Goal: Task Accomplishment & Management: Manage account settings

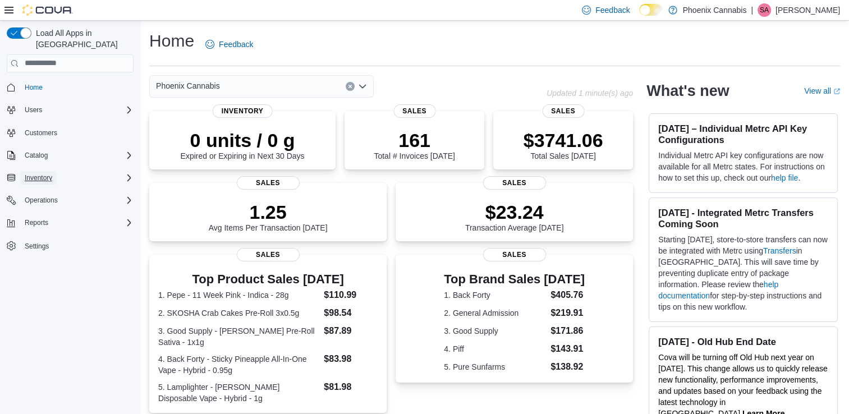
click at [42, 173] on span "Inventory" at bounding box center [38, 177] width 27 height 9
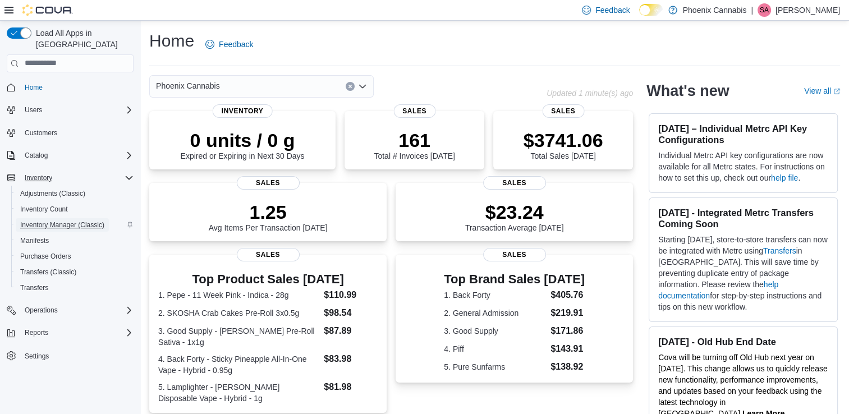
click at [67, 221] on span "Inventory Manager (Classic)" at bounding box center [62, 225] width 84 height 9
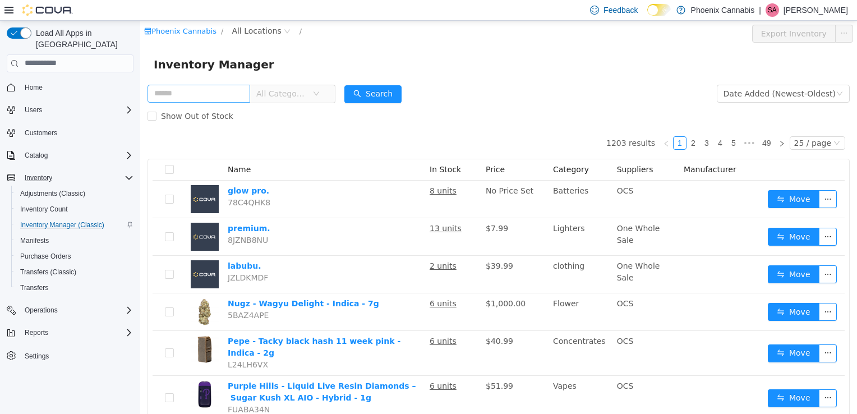
click at [189, 96] on input "text" at bounding box center [199, 93] width 103 height 18
type input "******"
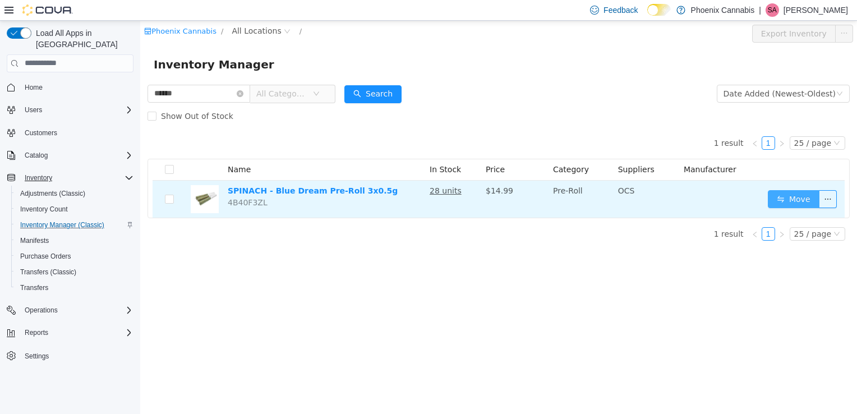
click at [784, 203] on button "Move" at bounding box center [794, 199] width 52 height 18
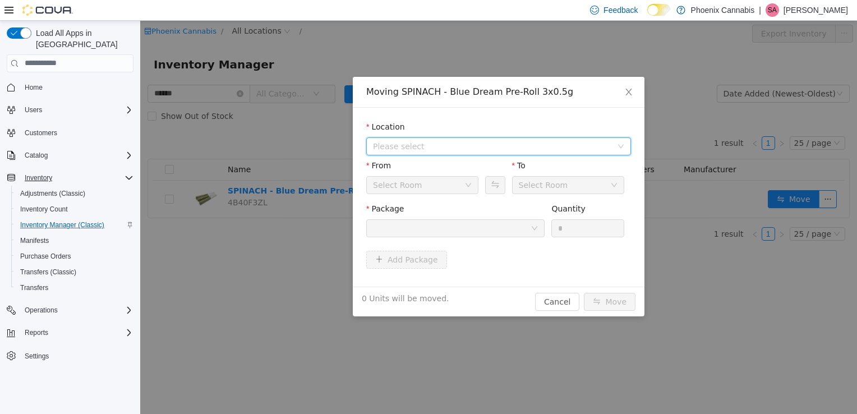
click at [499, 141] on span "Please select" at bounding box center [492, 145] width 239 height 11
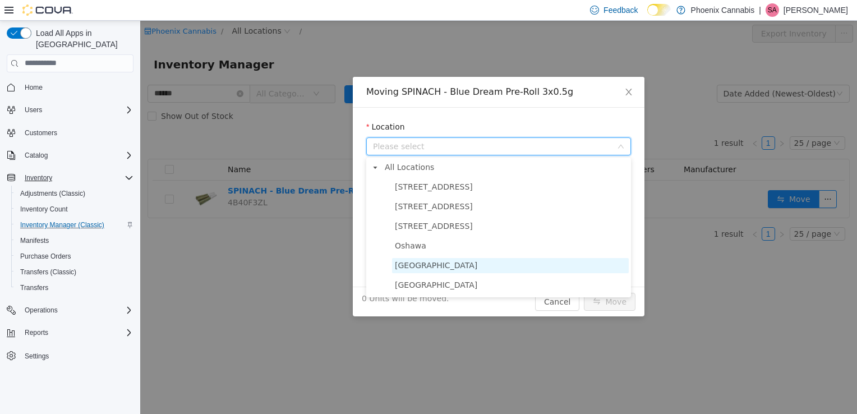
click at [446, 261] on span "[GEOGRAPHIC_DATA]" at bounding box center [436, 264] width 82 height 9
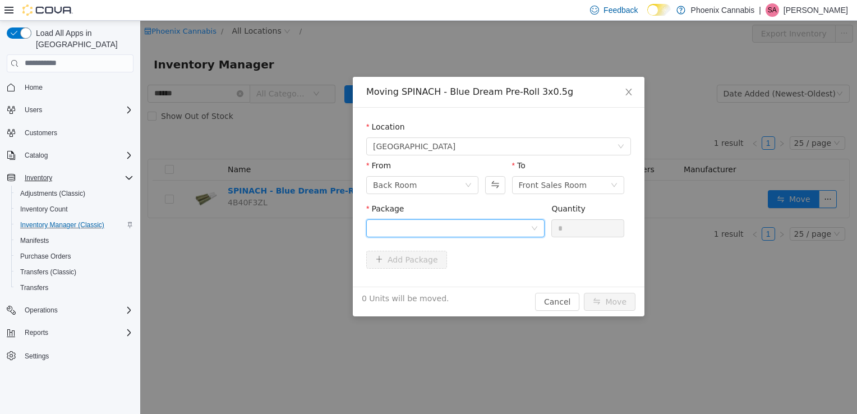
click at [481, 230] on div at bounding box center [452, 227] width 158 height 17
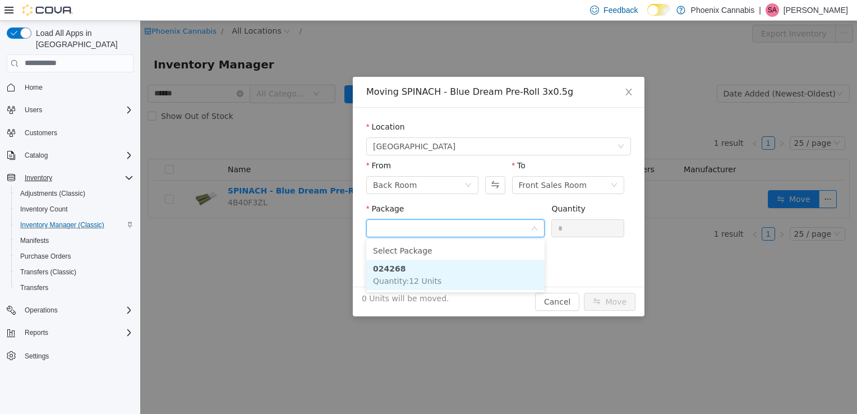
click at [433, 277] on span "Quantity : 12 Units" at bounding box center [407, 280] width 68 height 9
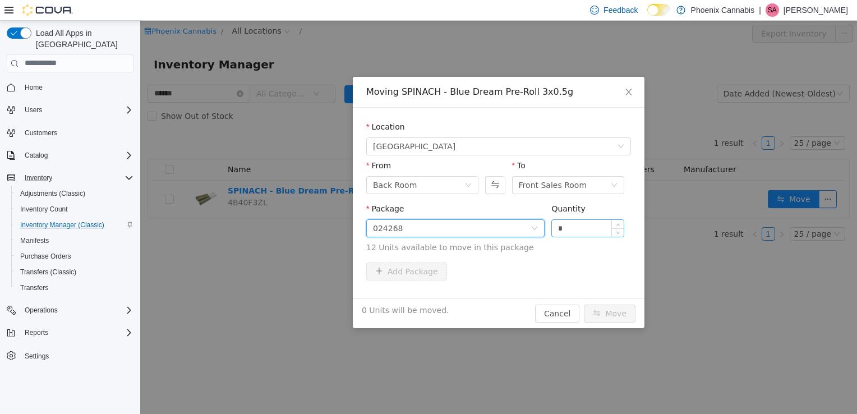
click at [588, 231] on input "*" at bounding box center [588, 227] width 72 height 17
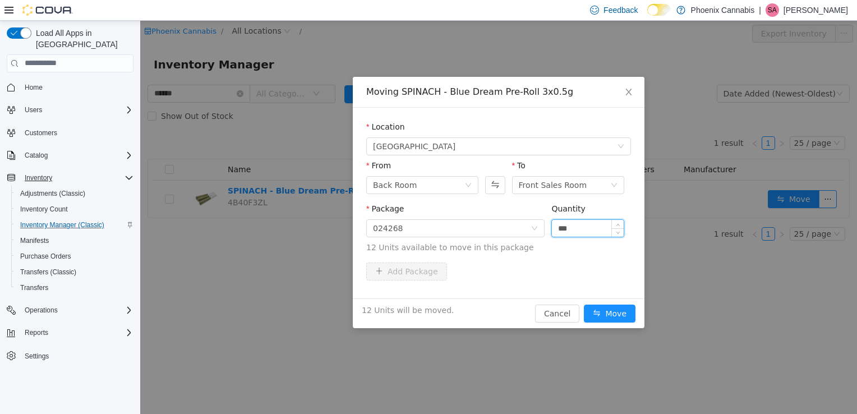
type input "***"
click at [584, 304] on button "Move" at bounding box center [610, 313] width 52 height 18
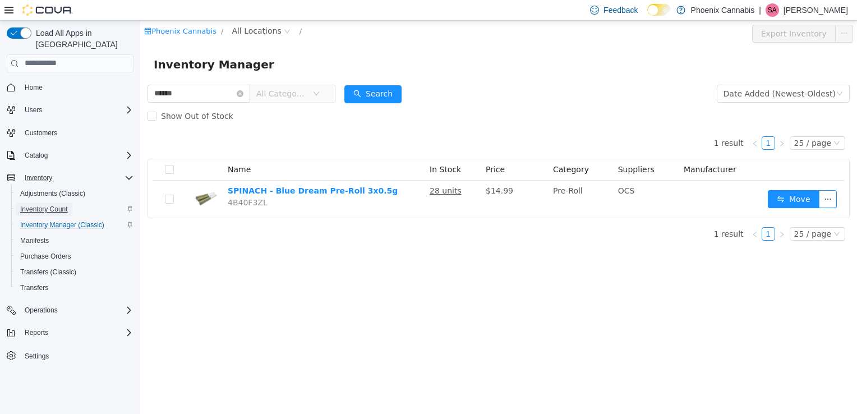
click at [40, 203] on span "Inventory Count" at bounding box center [44, 209] width 48 height 13
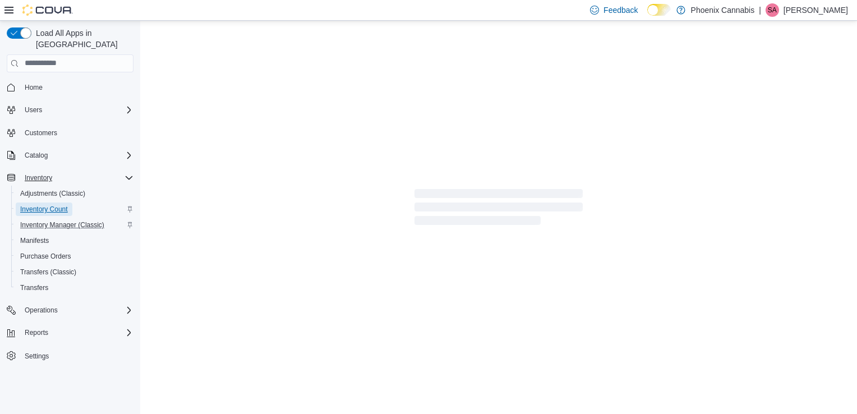
click at [40, 205] on span "Inventory Count" at bounding box center [44, 209] width 48 height 9
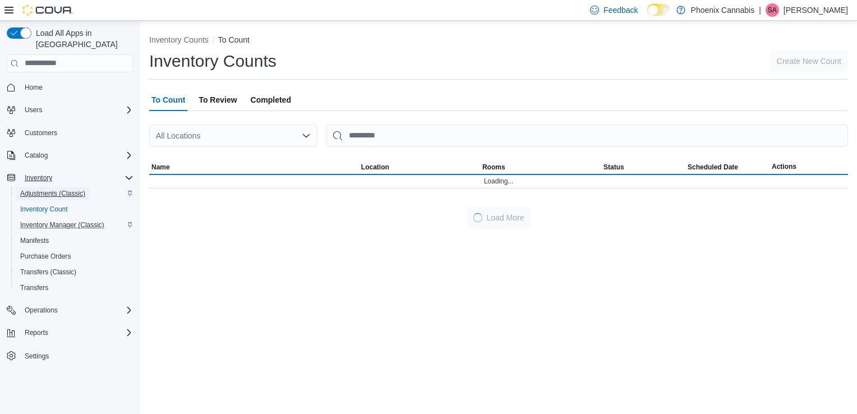
click at [57, 189] on span "Adjustments (Classic)" at bounding box center [52, 193] width 65 height 9
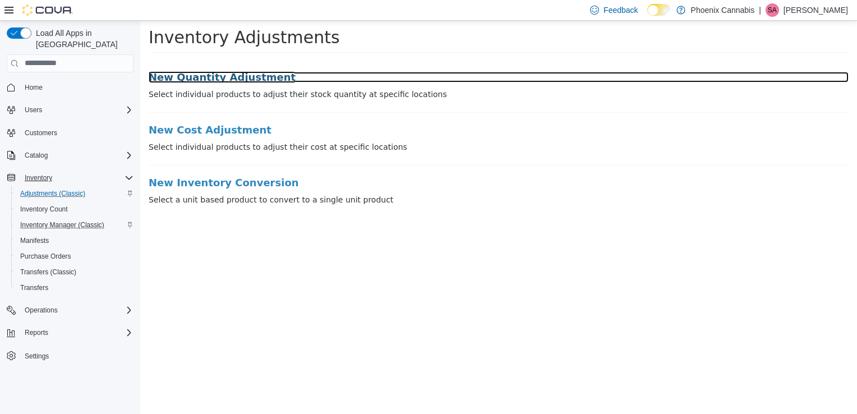
click at [232, 76] on h3 "New Quantity Adjustment" at bounding box center [499, 76] width 700 height 11
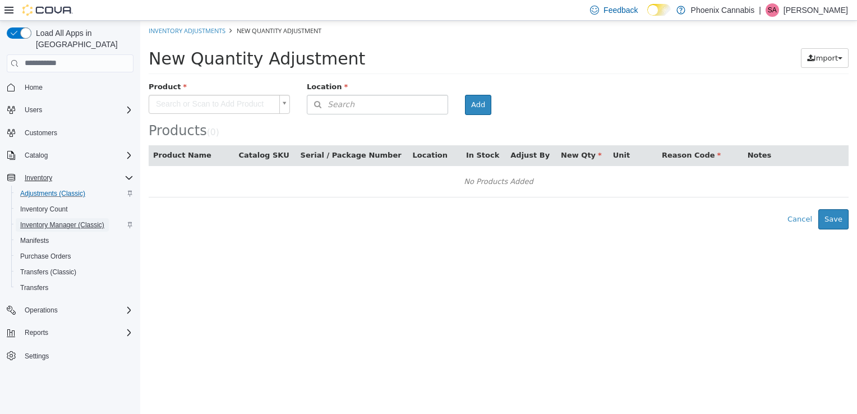
click at [56, 221] on span "Inventory Manager (Classic)" at bounding box center [62, 225] width 84 height 9
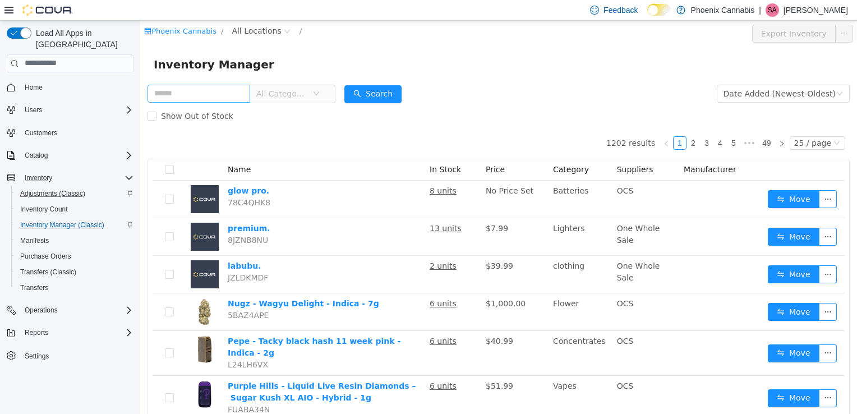
click at [211, 88] on input "text" at bounding box center [199, 93] width 103 height 18
drag, startPoint x: 208, startPoint y: 93, endPoint x: 195, endPoint y: 98, distance: 13.6
click at [195, 98] on input "text" at bounding box center [199, 93] width 103 height 18
click at [192, 88] on input "text" at bounding box center [199, 93] width 103 height 18
type input "*"
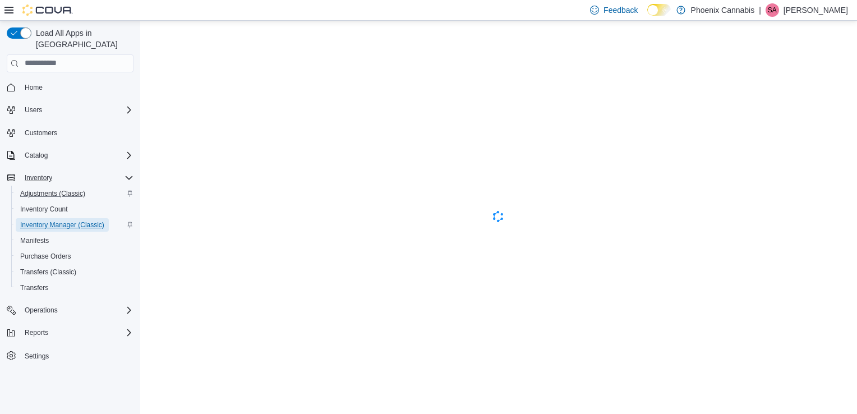
click at [33, 218] on span "Inventory Manager (Classic)" at bounding box center [62, 224] width 84 height 13
click at [37, 83] on span "Home" at bounding box center [34, 87] width 18 height 9
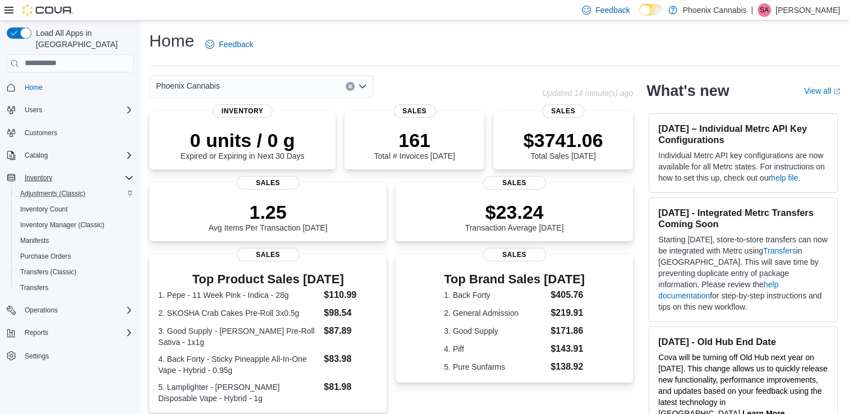
click at [361, 85] on icon "Open list of options" at bounding box center [362, 86] width 9 height 9
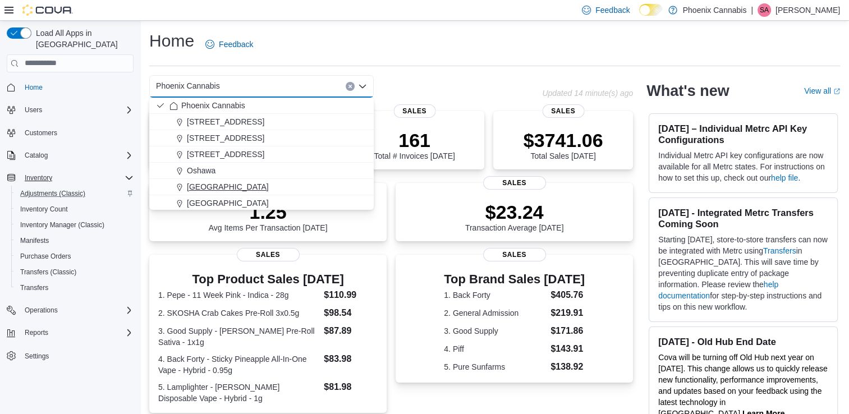
click at [247, 189] on span "[GEOGRAPHIC_DATA]" at bounding box center [228, 186] width 82 height 11
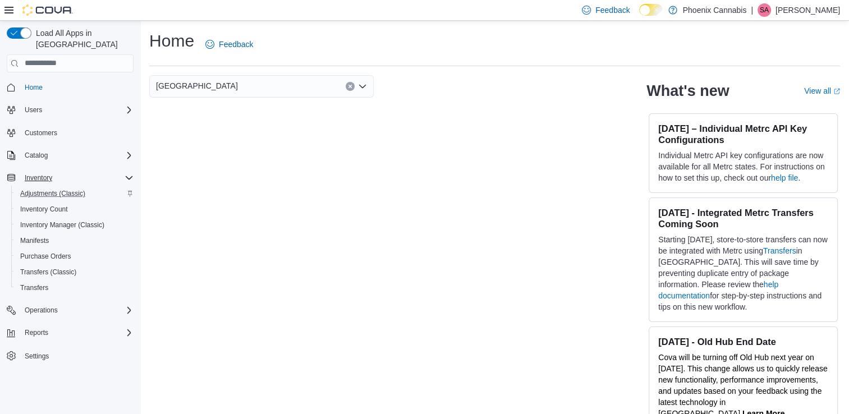
click at [321, 86] on div "University Shops Plaza Combo box. Selected. University Shops Plaza. Press Backs…" at bounding box center [261, 86] width 224 height 22
click at [352, 84] on button "Clear input" at bounding box center [350, 86] width 9 height 9
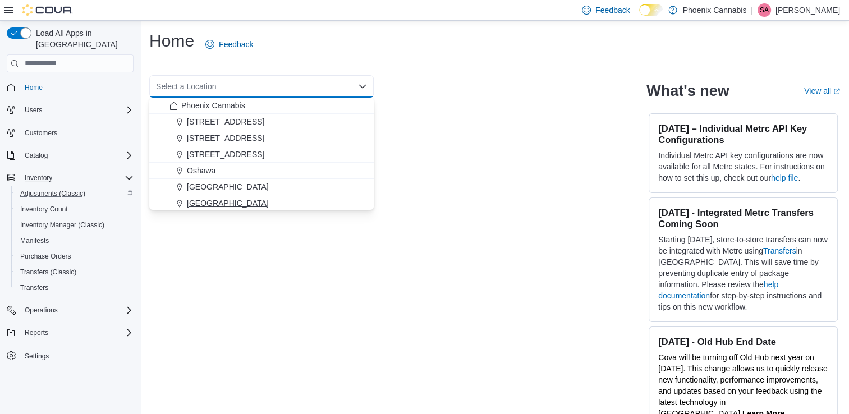
click at [228, 203] on div "[GEOGRAPHIC_DATA]" at bounding box center [268, 203] width 198 height 11
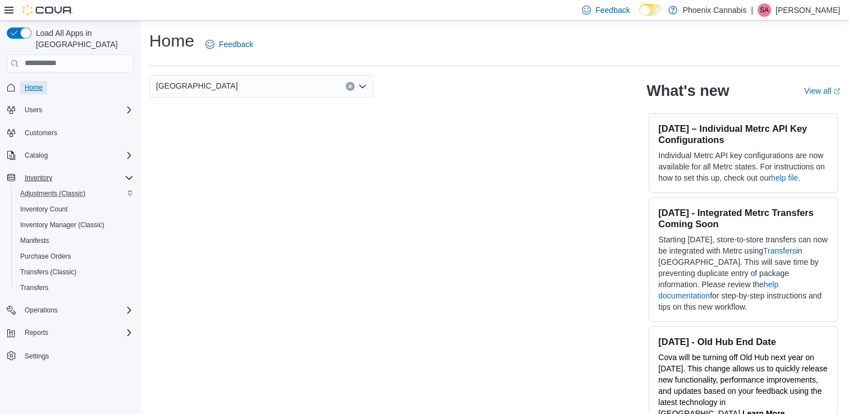
click at [36, 83] on span "Home" at bounding box center [34, 87] width 18 height 9
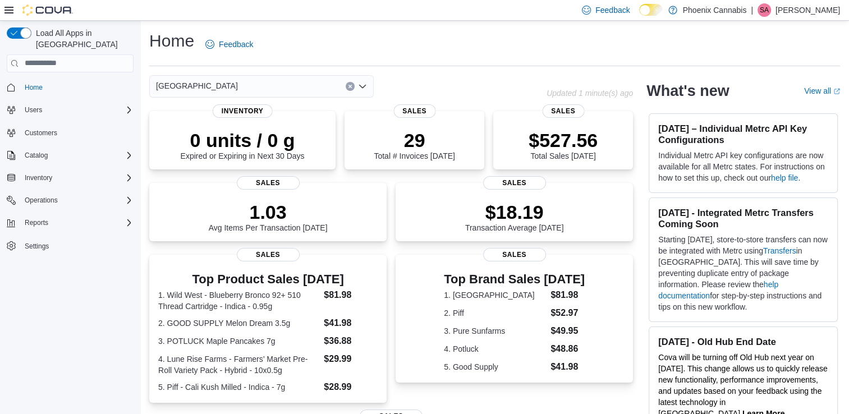
click at [363, 85] on icon "Open list of options" at bounding box center [362, 86] width 9 height 9
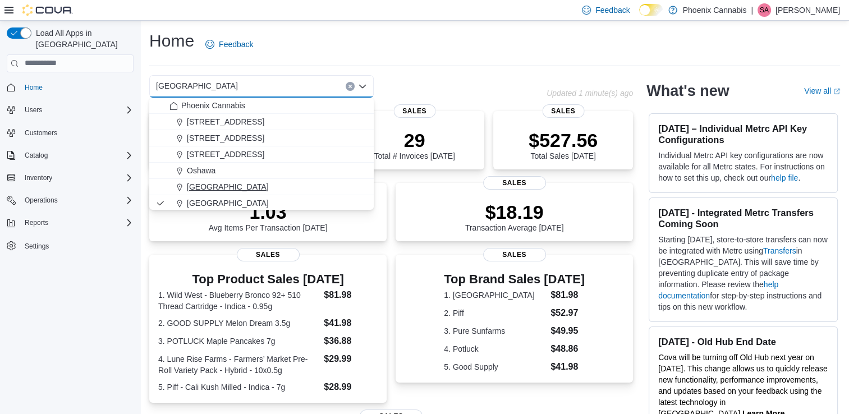
click at [247, 187] on span "[GEOGRAPHIC_DATA]" at bounding box center [228, 186] width 82 height 11
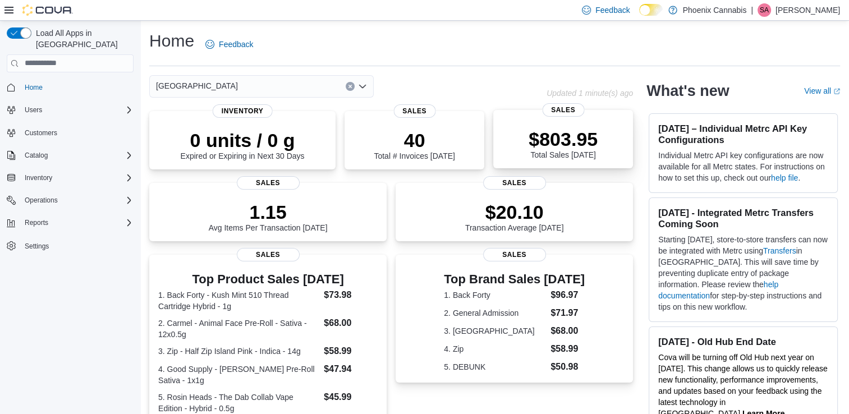
click at [562, 154] on div "$803.95 Total Sales Today" at bounding box center [563, 143] width 69 height 31
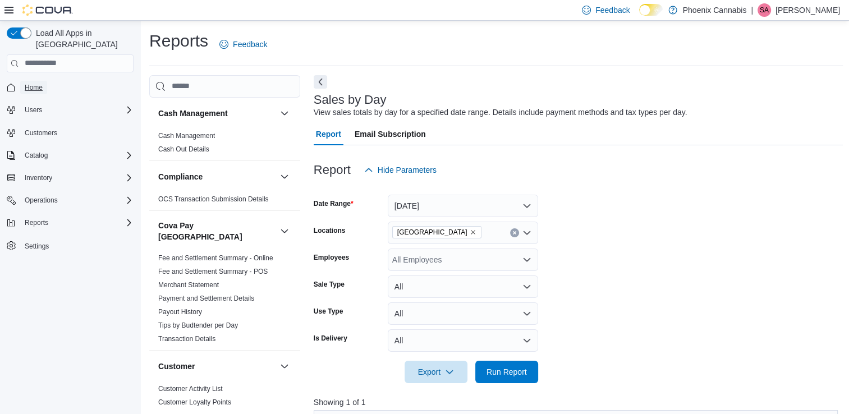
click at [38, 83] on span "Home" at bounding box center [34, 87] width 18 height 9
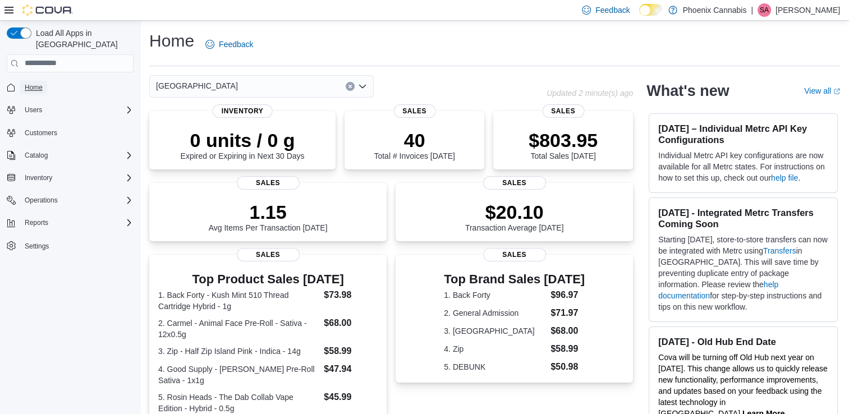
click at [31, 83] on span "Home" at bounding box center [34, 87] width 18 height 9
click at [39, 173] on span "Inventory" at bounding box center [38, 177] width 27 height 9
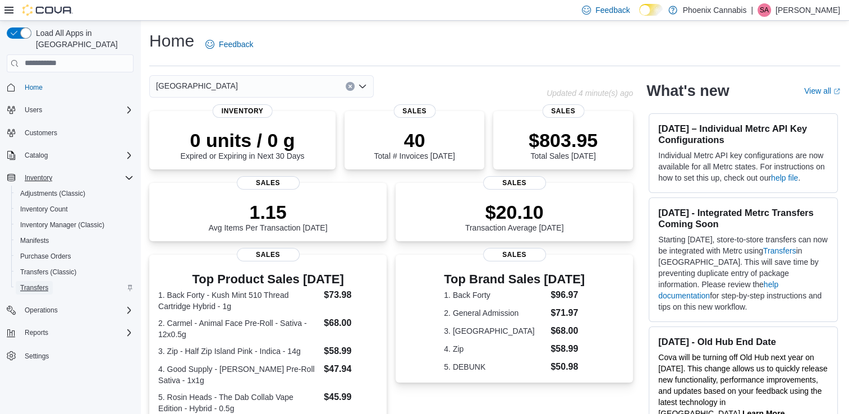
click at [37, 283] on span "Transfers" at bounding box center [34, 287] width 28 height 9
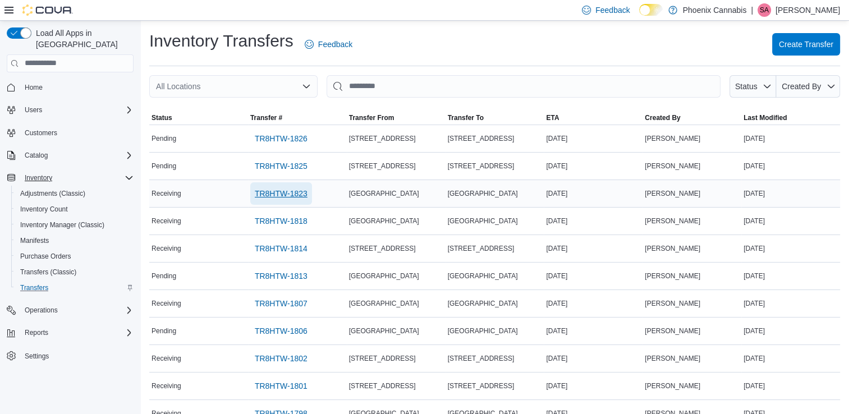
click at [290, 194] on span "TR8HTW-1823" at bounding box center [281, 193] width 53 height 11
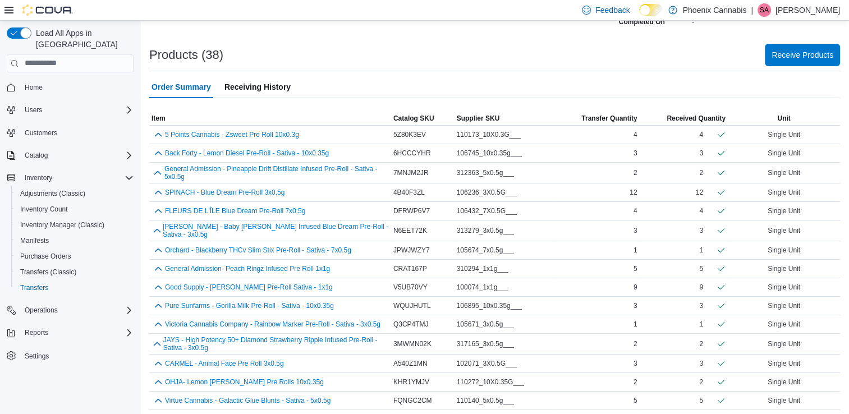
scroll to position [168, 0]
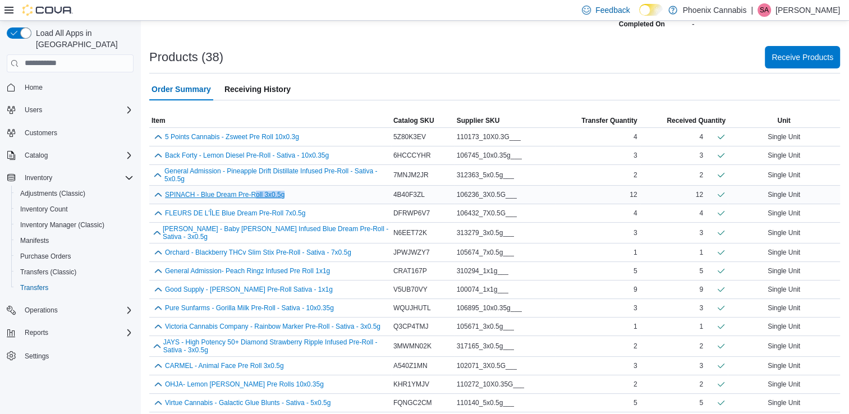
drag, startPoint x: 291, startPoint y: 194, endPoint x: 255, endPoint y: 194, distance: 35.9
click at [255, 194] on div "SPINACH - Blue Dream Pre-Roll 3x0.5g" at bounding box center [270, 194] width 237 height 13
click at [255, 194] on button "SPINACH - Blue Dream Pre-Roll 3x0.5g" at bounding box center [225, 195] width 120 height 8
click at [45, 189] on span "Adjustments (Classic)" at bounding box center [52, 193] width 65 height 9
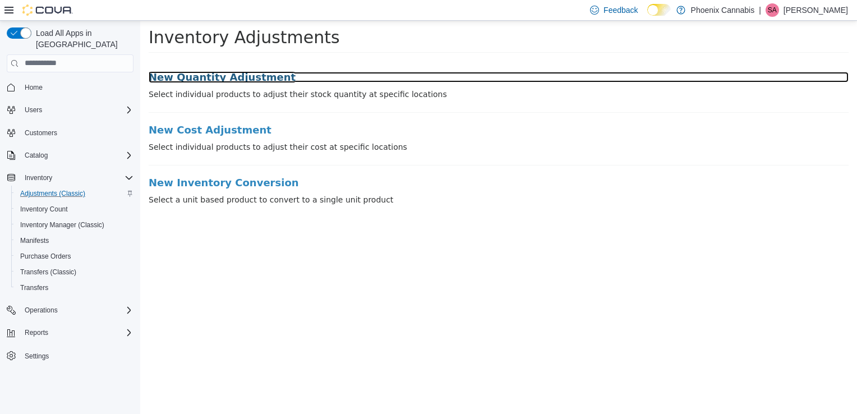
click at [222, 77] on h3 "New Quantity Adjustment" at bounding box center [499, 76] width 700 height 11
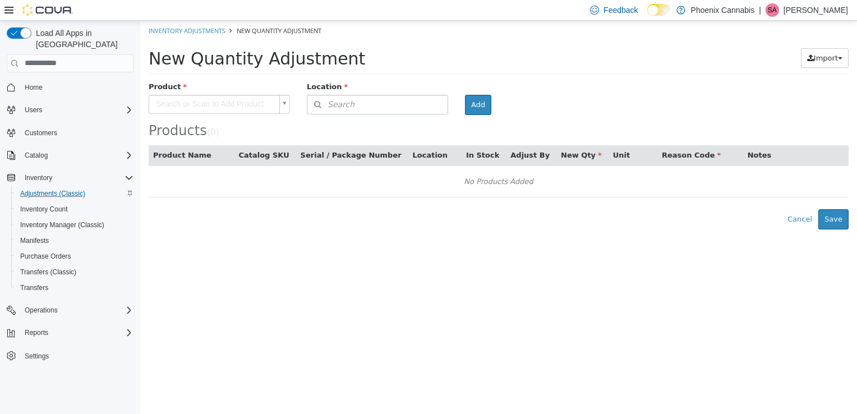
click at [246, 105] on body "× Inventory Adjustments New Quantity Adjustment New Quantity Adjustment Import …" at bounding box center [498, 124] width 717 height 209
click at [245, 105] on body "× Inventory Adjustments New Quantity Adjustment New Quantity Adjustment Import …" at bounding box center [498, 124] width 717 height 209
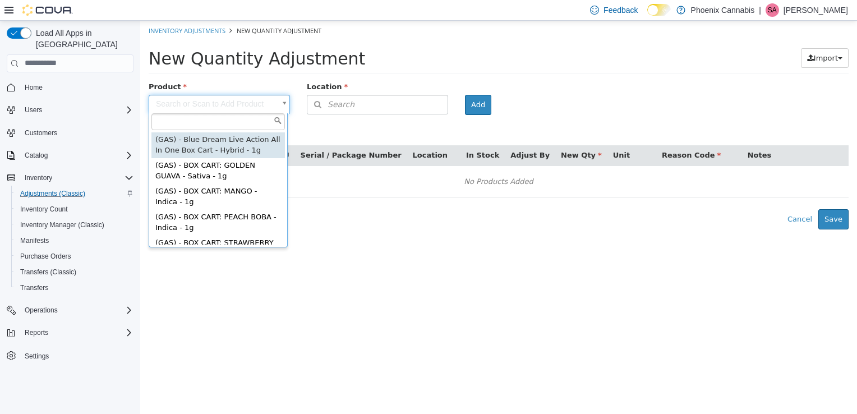
paste input "**********"
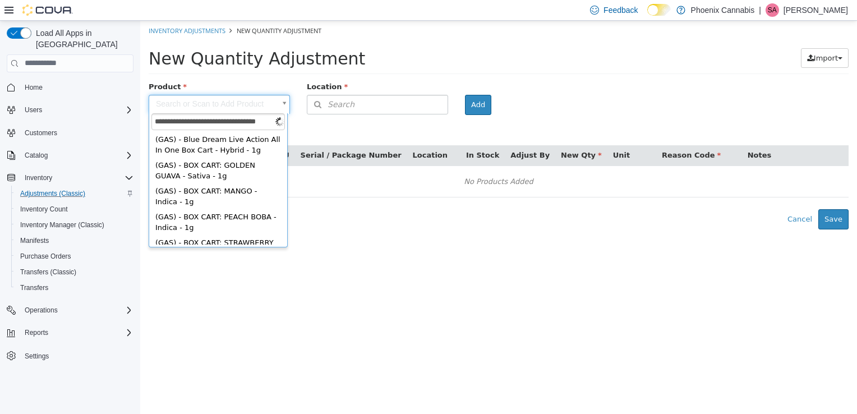
scroll to position [0, 11]
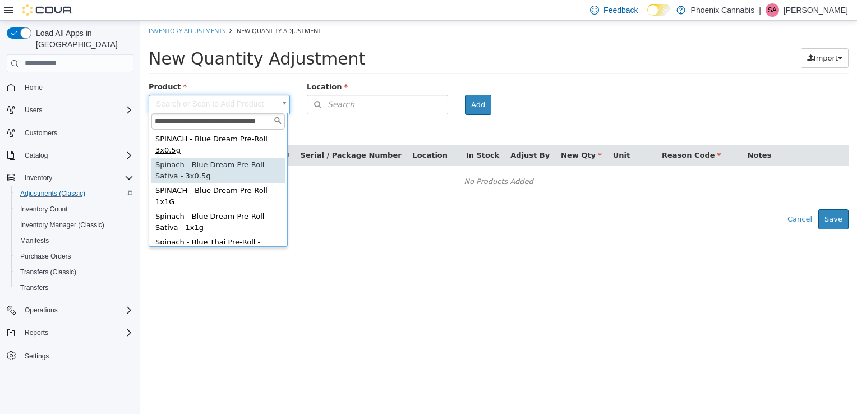
type input "**********"
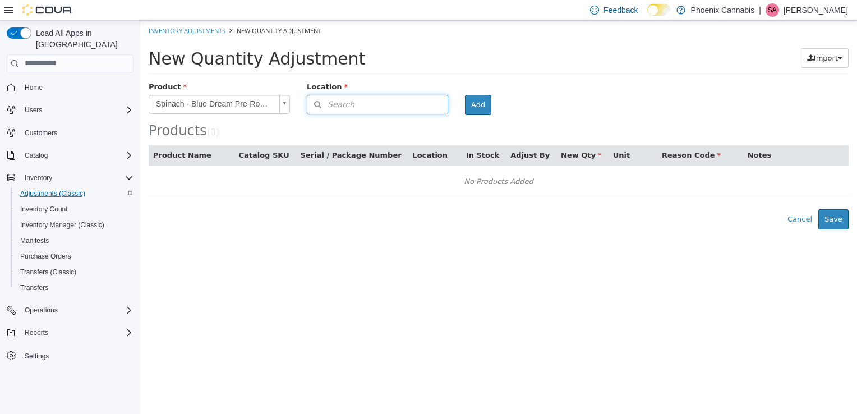
click at [442, 104] on button "Search" at bounding box center [377, 104] width 141 height 20
click at [440, 137] on icon at bounding box center [438, 138] width 7 height 7
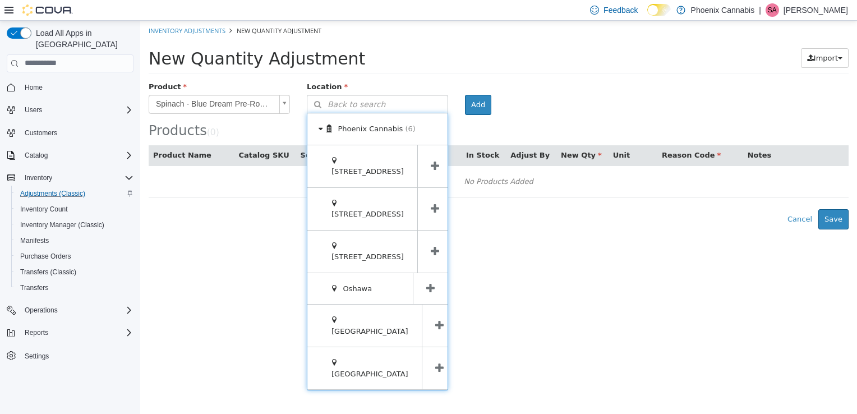
click at [435, 320] on icon at bounding box center [439, 325] width 8 height 11
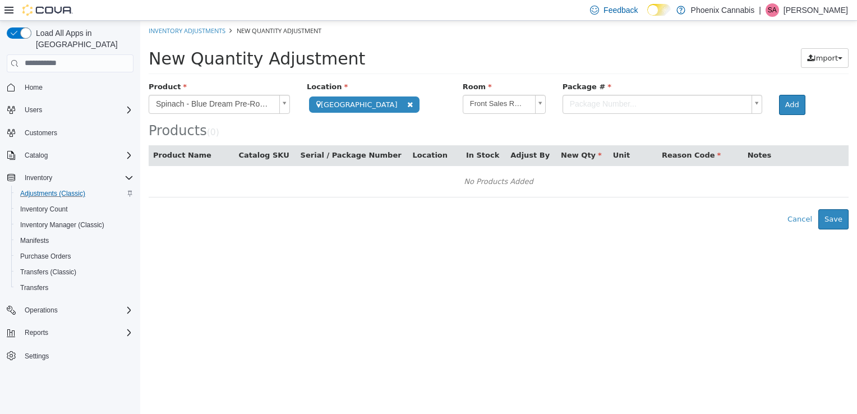
click at [750, 104] on body "**********" at bounding box center [498, 124] width 717 height 209
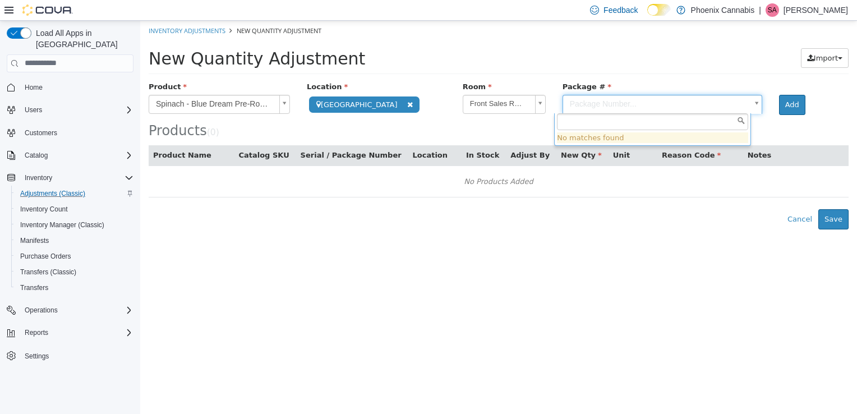
click at [678, 66] on body "**********" at bounding box center [498, 124] width 717 height 209
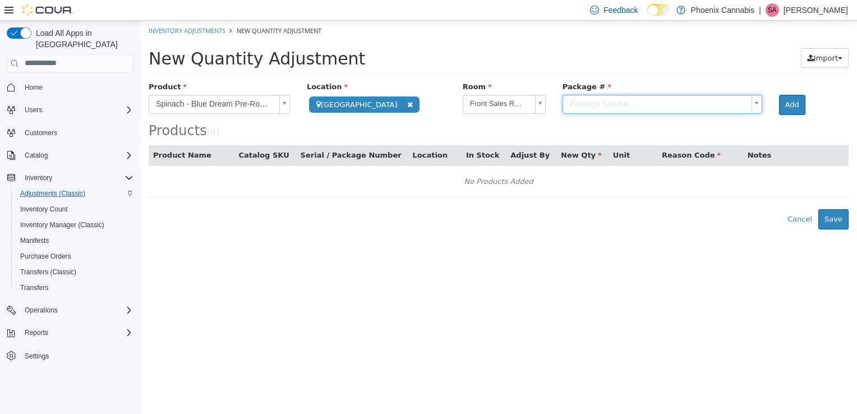
click at [678, 102] on body "**********" at bounding box center [498, 124] width 717 height 209
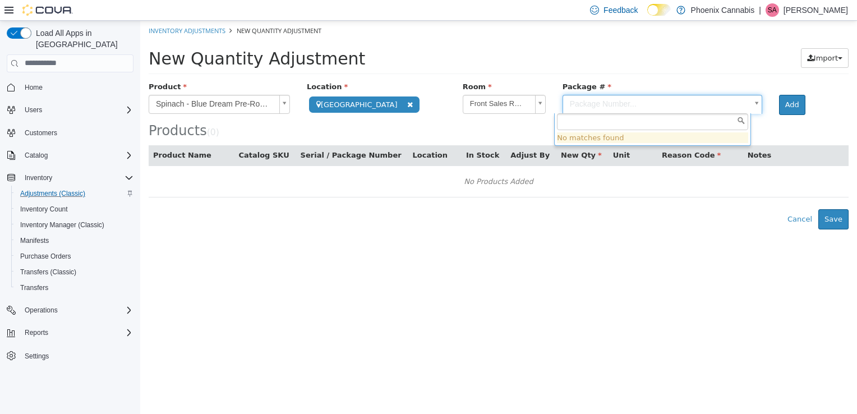
click at [745, 102] on body "**********" at bounding box center [498, 124] width 717 height 209
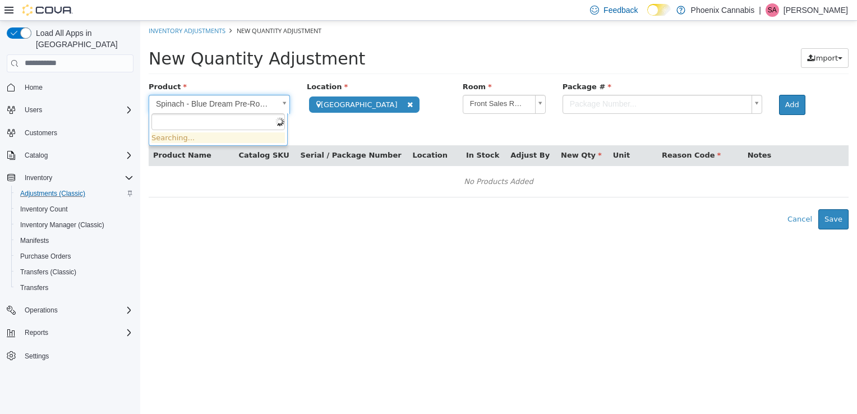
click at [282, 104] on body "**********" at bounding box center [498, 124] width 717 height 209
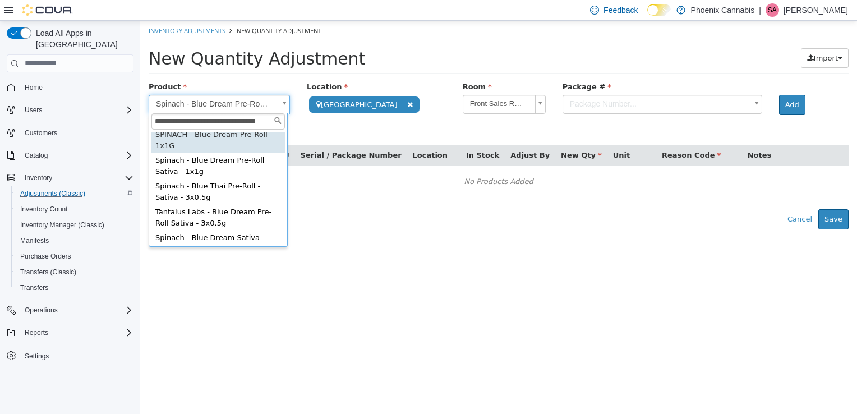
scroll to position [0, 0]
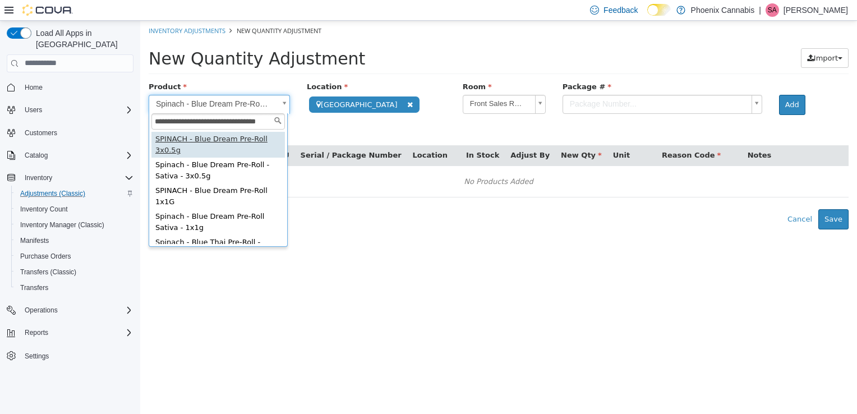
type input "**********"
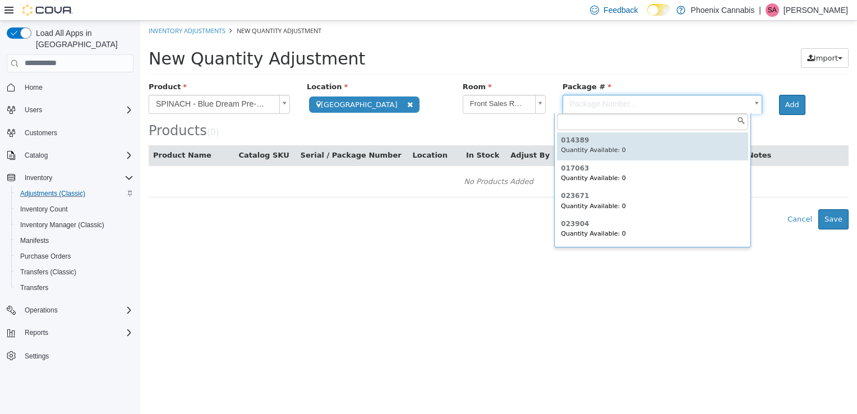
click at [648, 102] on body "**********" at bounding box center [498, 124] width 717 height 209
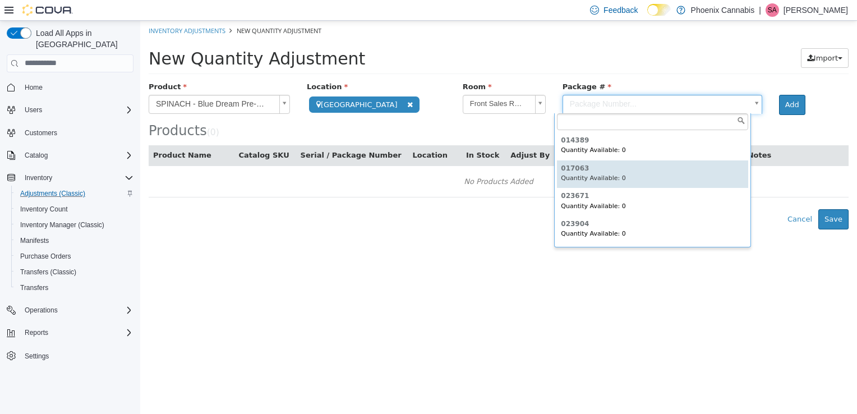
scroll to position [27, 0]
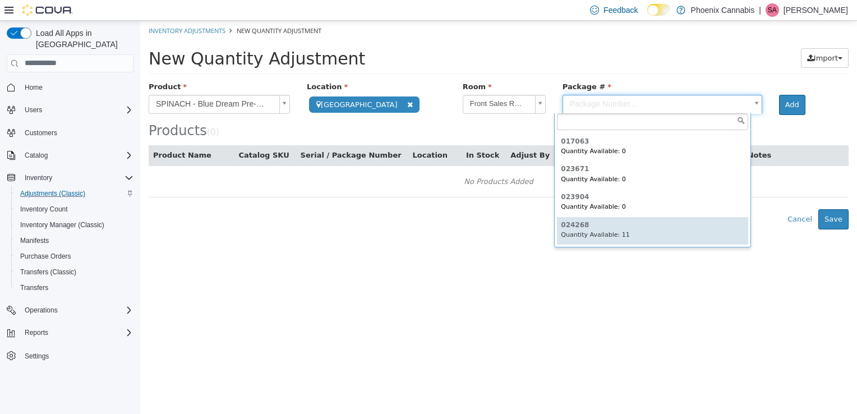
type input "******"
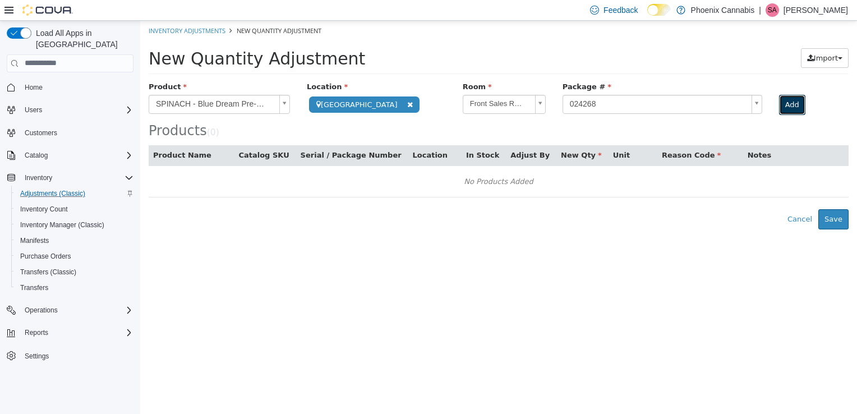
click at [793, 103] on button "Add" at bounding box center [792, 104] width 26 height 20
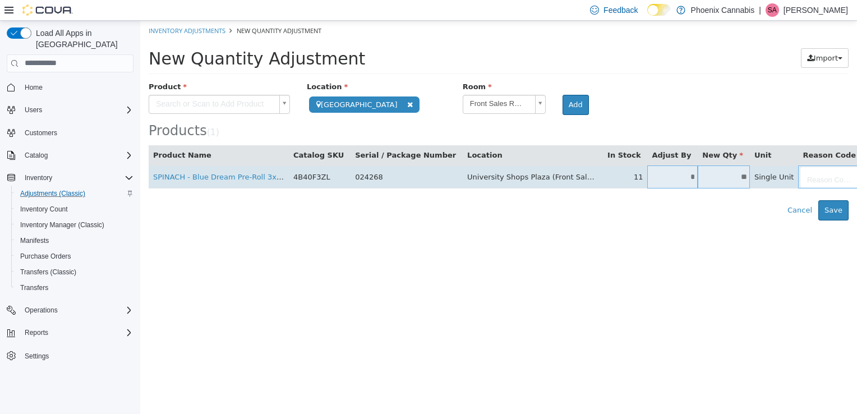
type input "**"
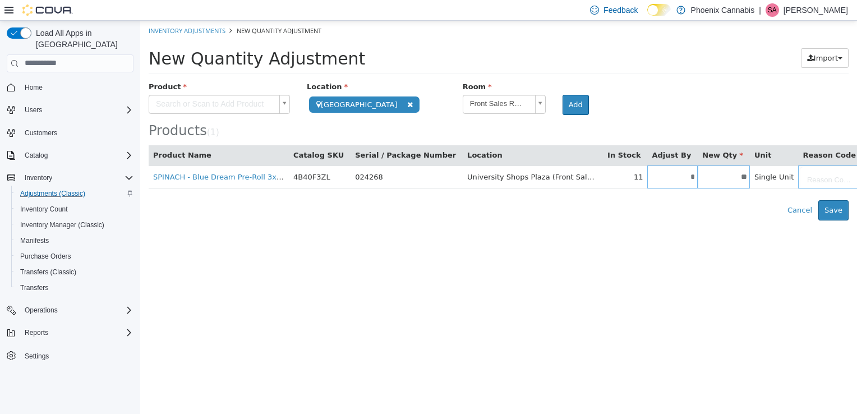
type input "**"
click at [810, 178] on body "**********" at bounding box center [498, 120] width 717 height 200
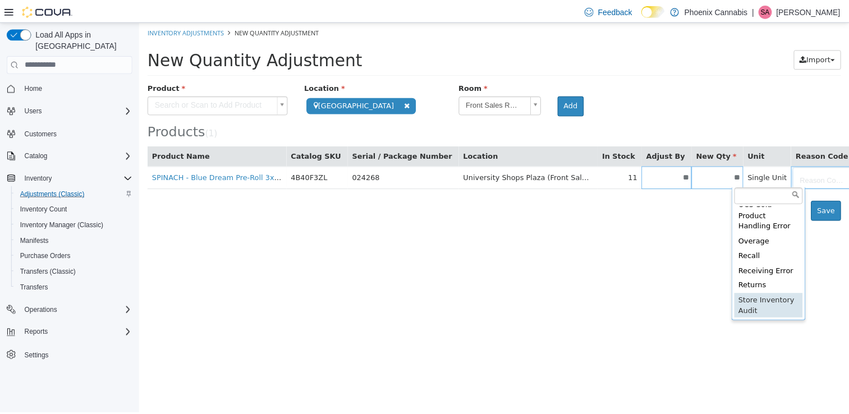
scroll to position [287, 0]
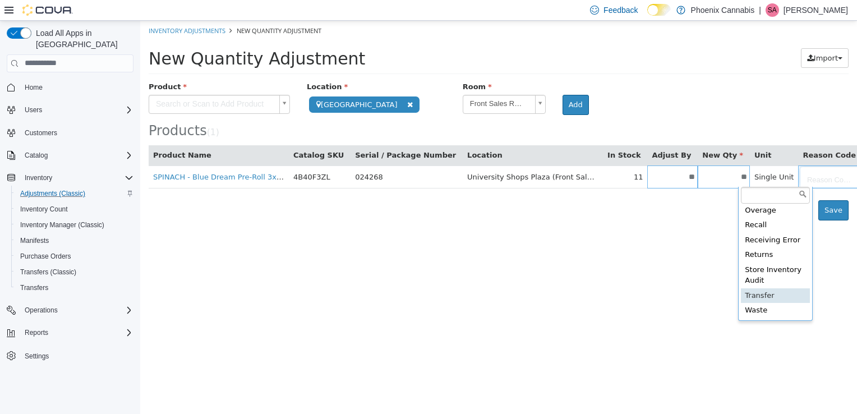
type input "**********"
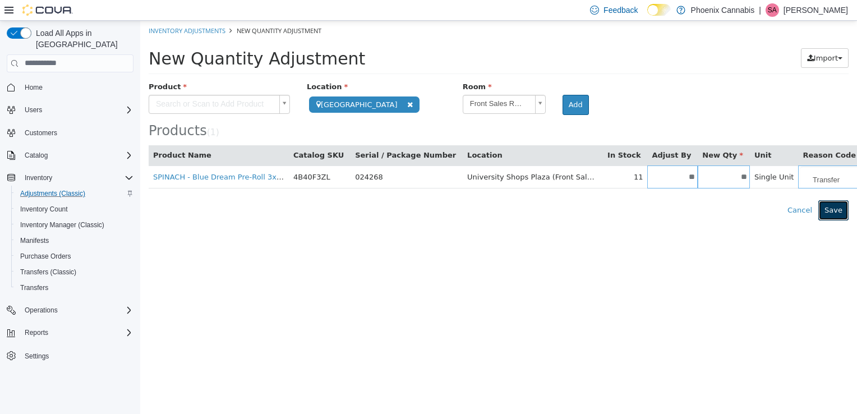
click at [839, 209] on button "Save" at bounding box center [834, 210] width 30 height 20
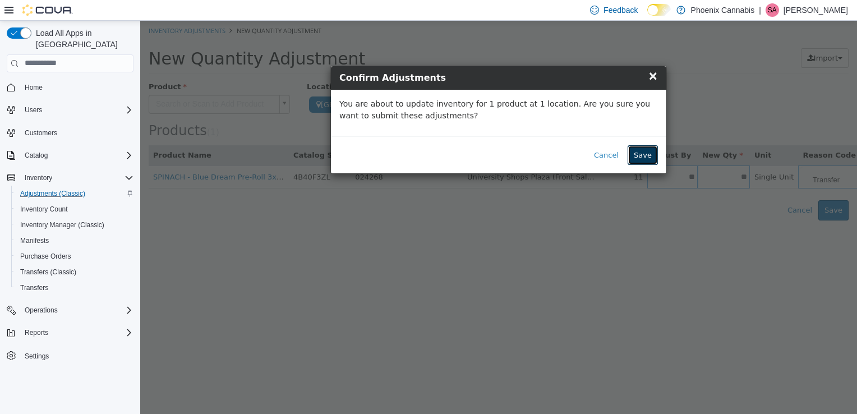
click at [642, 154] on button "Save" at bounding box center [643, 155] width 30 height 20
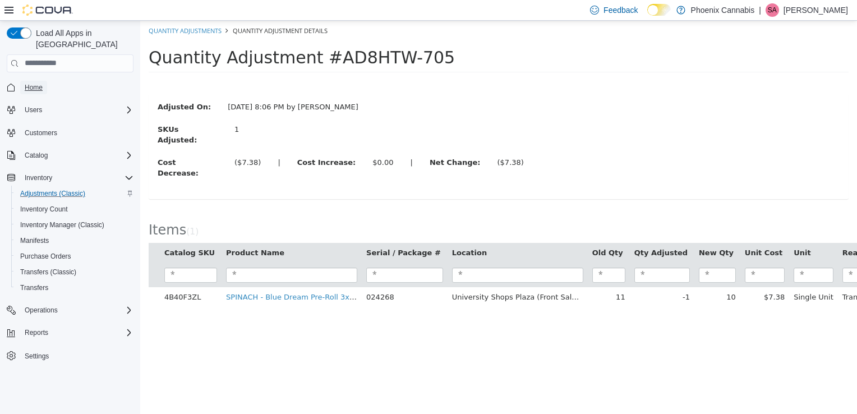
click at [43, 81] on link "Home" at bounding box center [33, 87] width 27 height 13
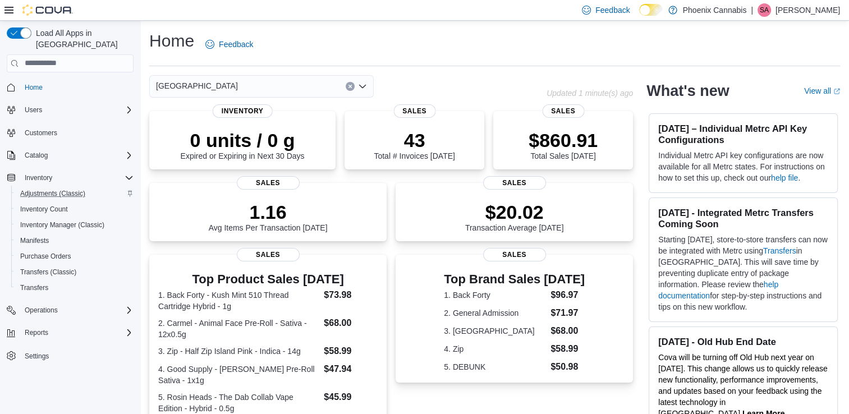
click at [359, 91] on div "[GEOGRAPHIC_DATA]" at bounding box center [261, 86] width 224 height 22
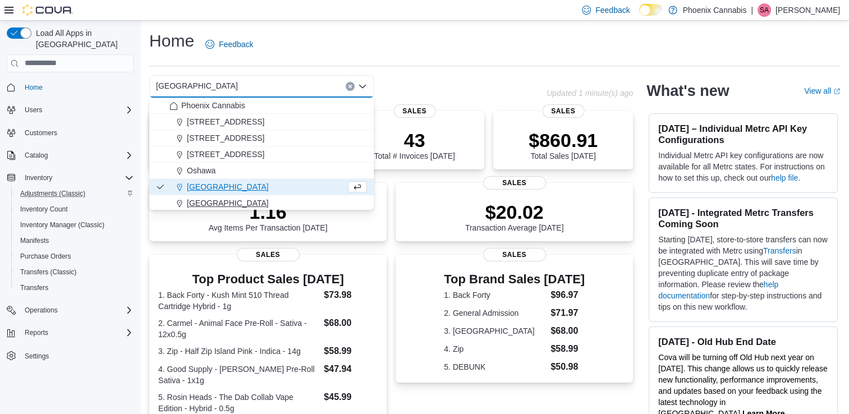
click at [232, 199] on div "[GEOGRAPHIC_DATA]" at bounding box center [268, 203] width 198 height 11
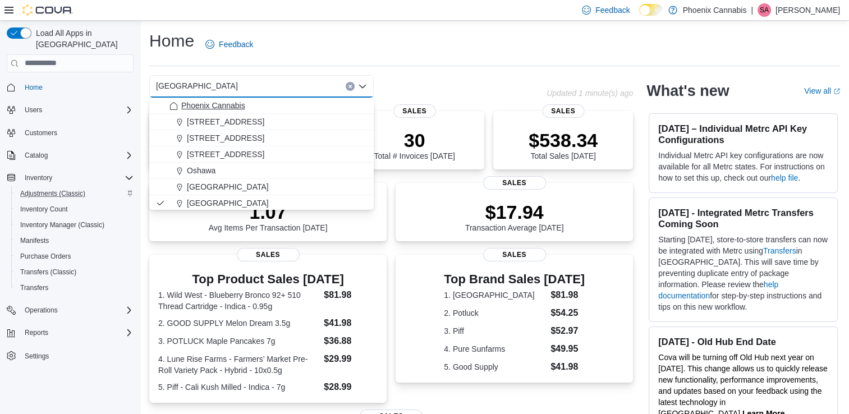
click at [239, 107] on span "Phoenix Cannabis" at bounding box center [213, 105] width 64 height 11
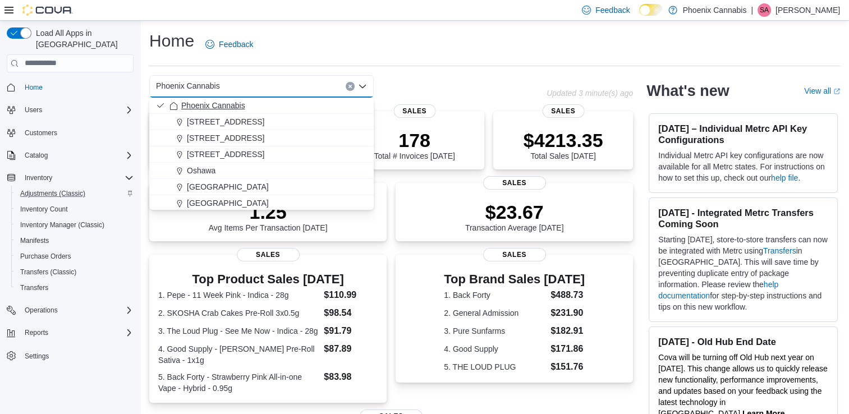
click at [231, 102] on span "Phoenix Cannabis" at bounding box center [213, 105] width 64 height 11
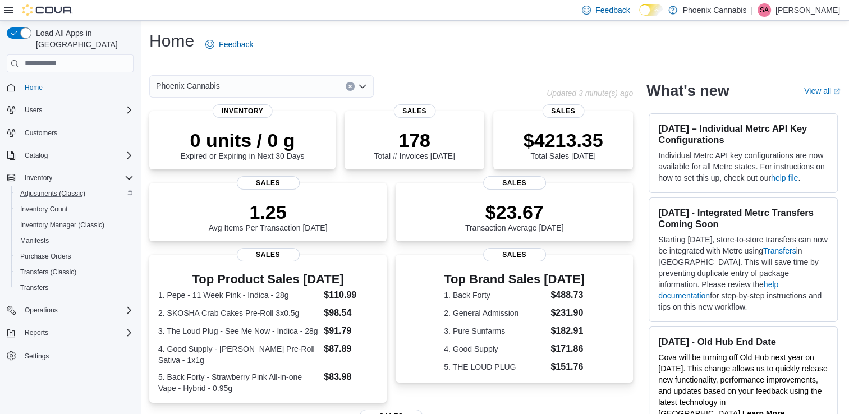
click at [362, 86] on icon "Open list of options" at bounding box center [362, 86] width 7 height 3
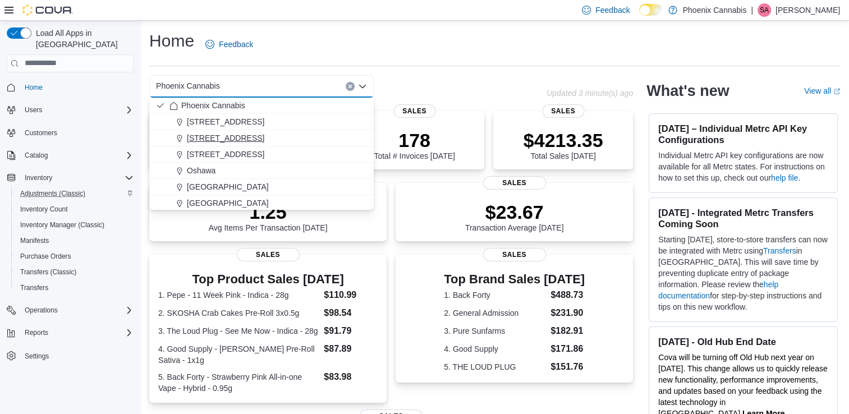
click at [235, 140] on span "[STREET_ADDRESS]" at bounding box center [225, 137] width 77 height 11
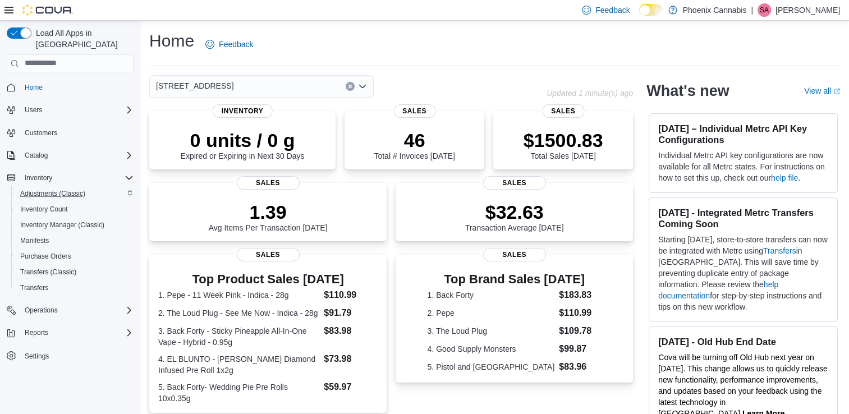
click at [364, 84] on icon "Open list of options" at bounding box center [362, 86] width 9 height 9
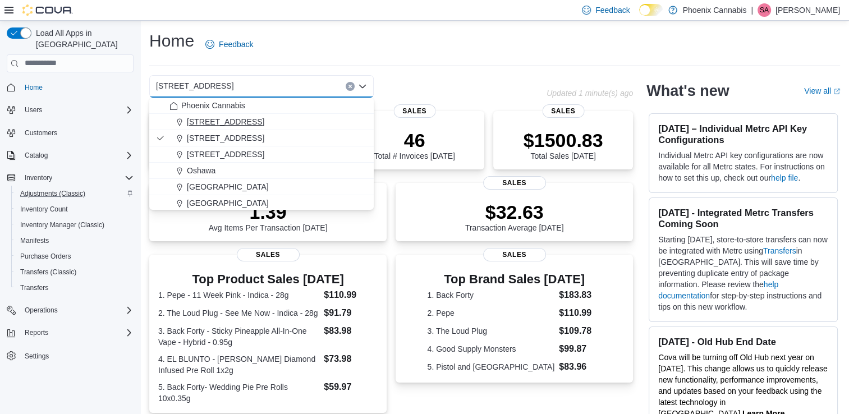
click at [224, 122] on span "[STREET_ADDRESS]" at bounding box center [225, 121] width 77 height 11
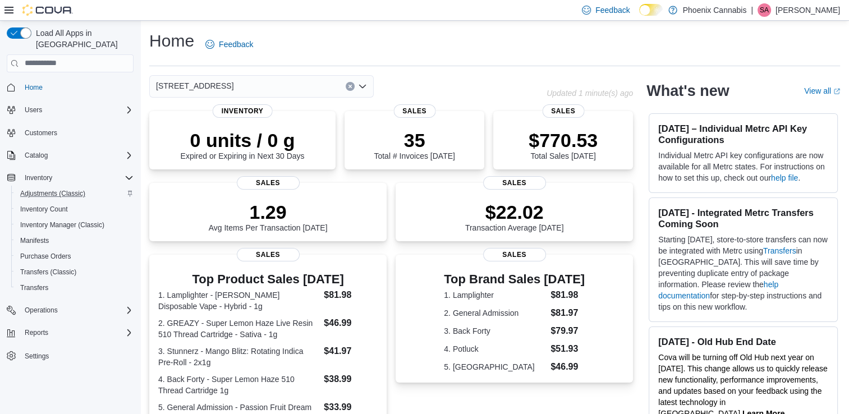
click at [363, 86] on icon "Open list of options" at bounding box center [362, 86] width 9 height 9
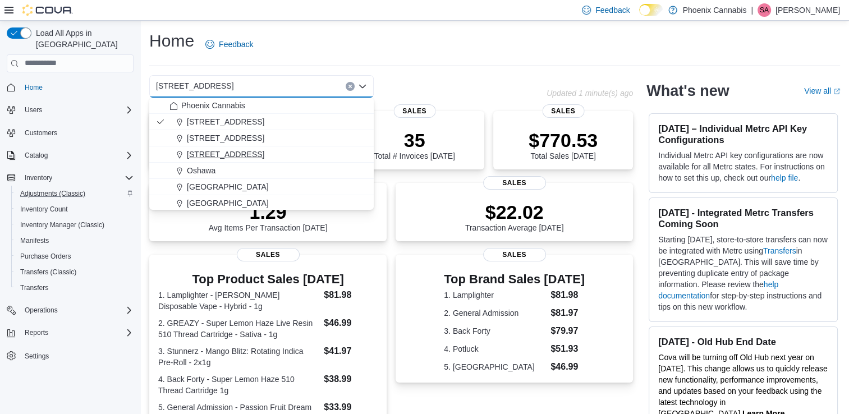
click at [232, 150] on span "[STREET_ADDRESS]" at bounding box center [225, 154] width 77 height 11
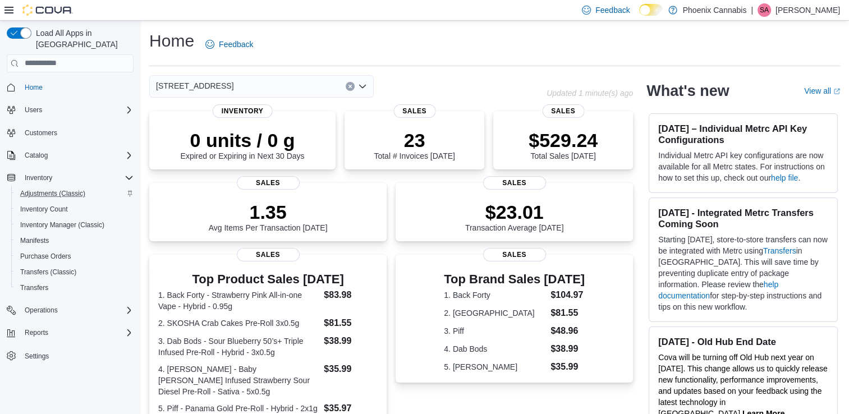
click at [365, 85] on icon "Open list of options" at bounding box center [362, 86] width 7 height 3
click at [37, 328] on span "Reports" at bounding box center [37, 332] width 24 height 9
click at [33, 375] on span "Reports" at bounding box center [32, 379] width 24 height 9
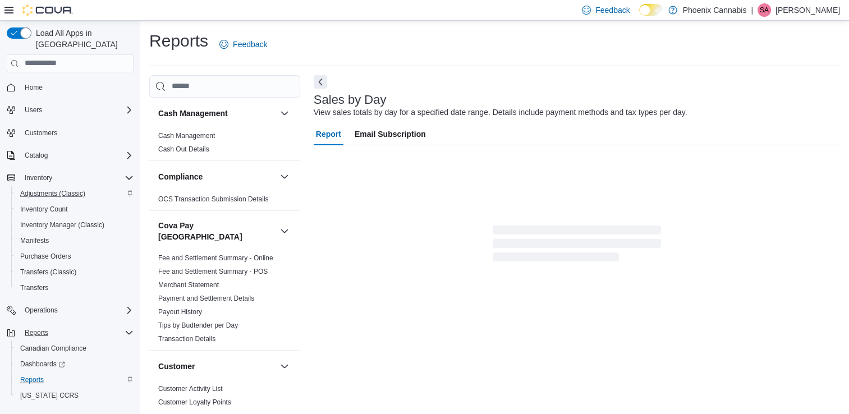
scroll to position [3, 0]
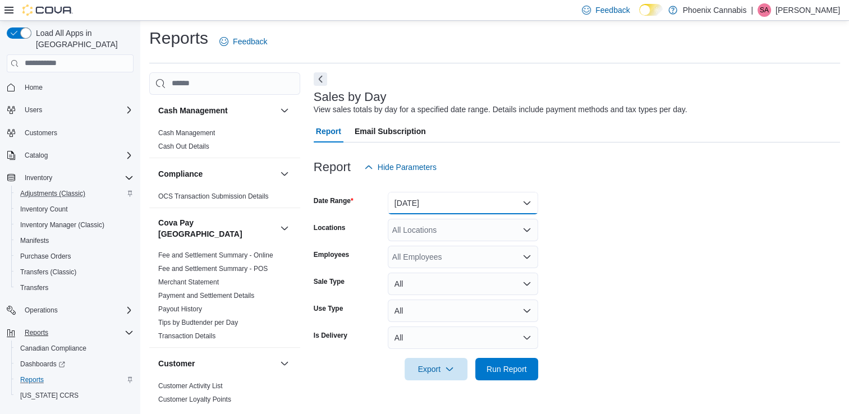
click at [503, 204] on button "Yesterday" at bounding box center [463, 203] width 150 height 22
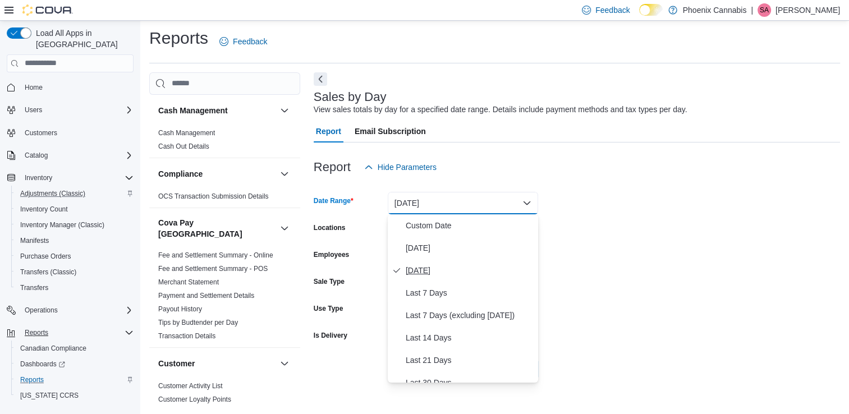
click at [422, 270] on span "Yesterday" at bounding box center [470, 270] width 128 height 13
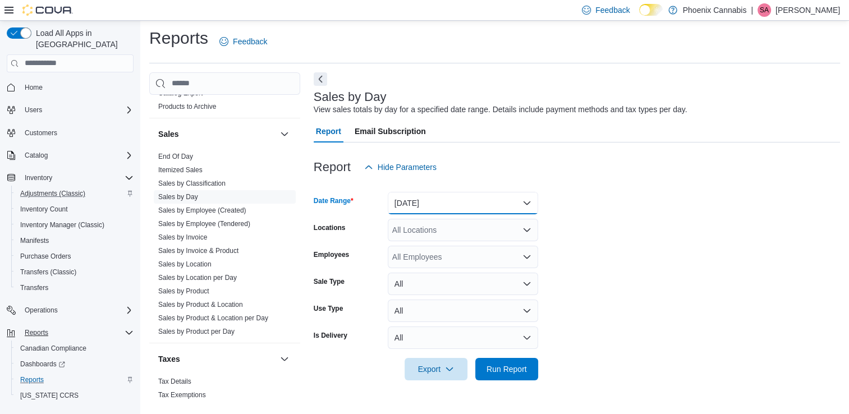
scroll to position [900, 0]
click at [191, 151] on link "End Of Day" at bounding box center [175, 155] width 35 height 8
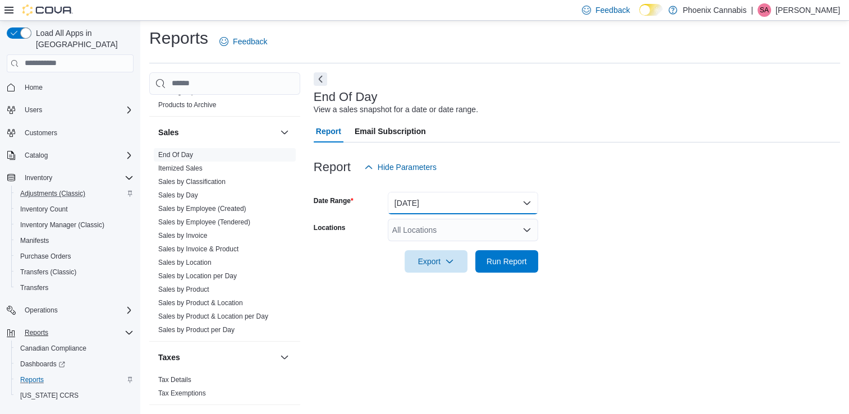
click at [496, 199] on button "Today" at bounding box center [463, 203] width 150 height 22
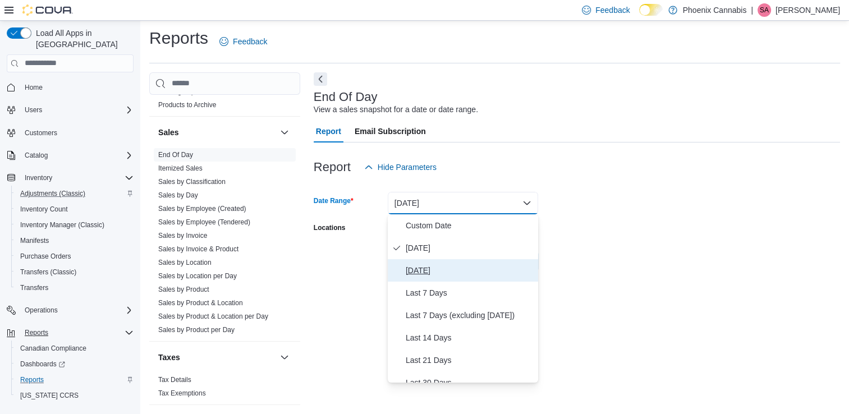
click at [416, 270] on span "Yesterday" at bounding box center [470, 270] width 128 height 13
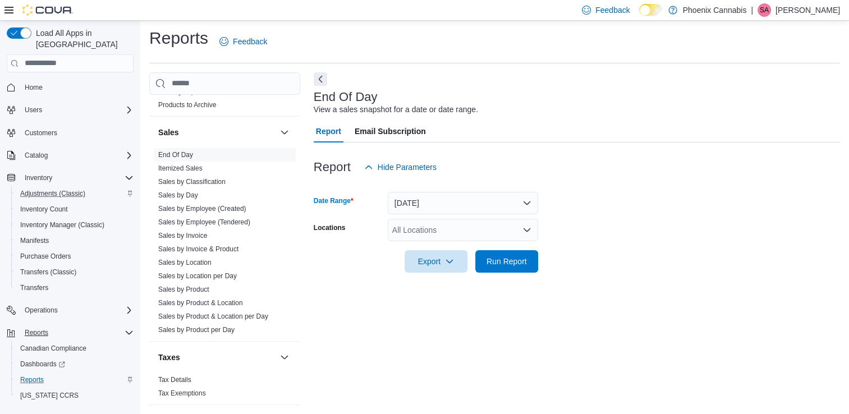
click at [438, 230] on div "All Locations" at bounding box center [463, 230] width 150 height 22
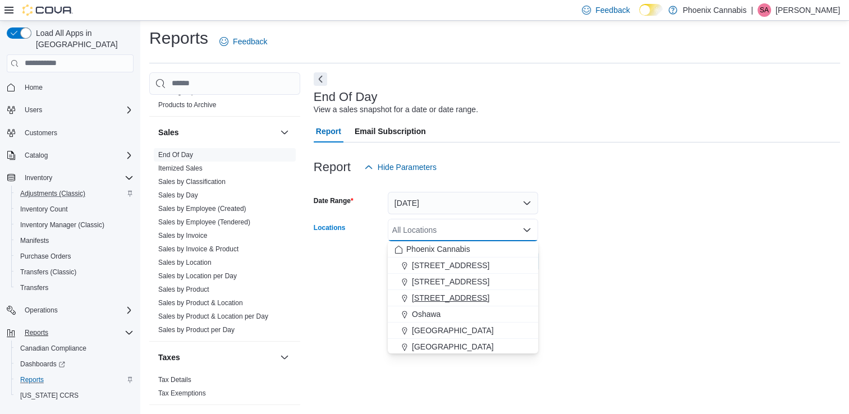
click at [430, 292] on span "[STREET_ADDRESS]" at bounding box center [450, 297] width 77 height 11
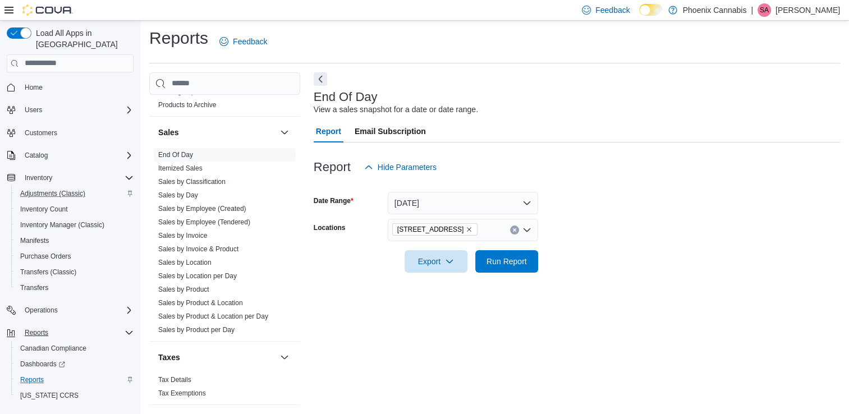
click at [575, 250] on div at bounding box center [577, 245] width 526 height 9
click at [498, 265] on span "Run Report" at bounding box center [507, 260] width 40 height 11
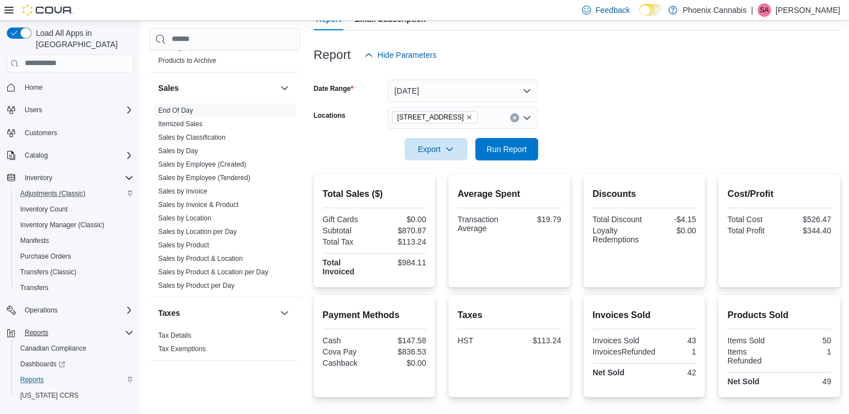
scroll to position [227, 0]
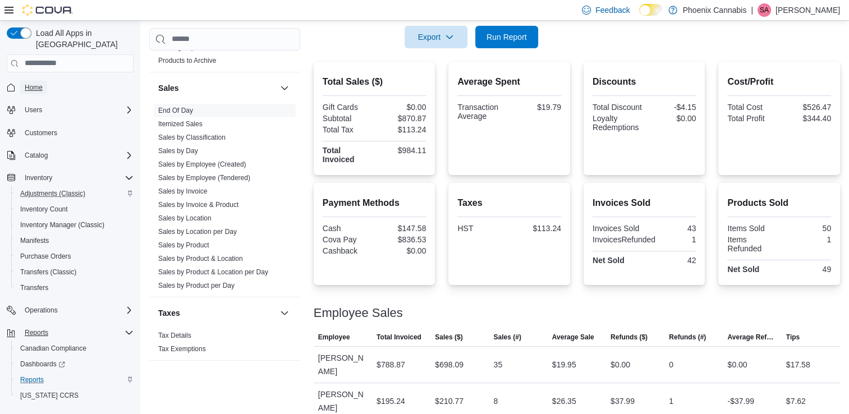
click at [38, 83] on span "Home" at bounding box center [34, 87] width 18 height 9
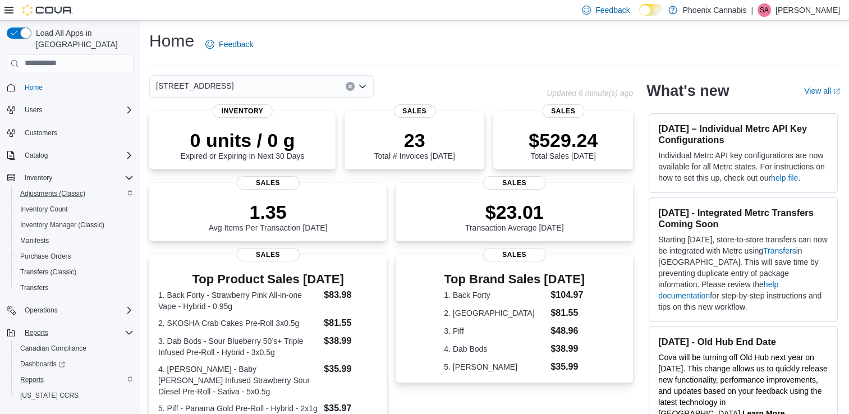
click at [360, 89] on icon "Open list of options" at bounding box center [362, 86] width 9 height 9
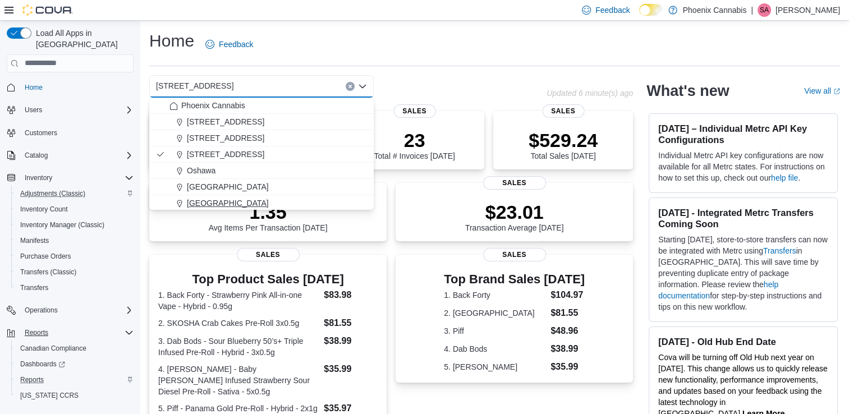
click at [200, 198] on span "[GEOGRAPHIC_DATA]" at bounding box center [228, 203] width 82 height 11
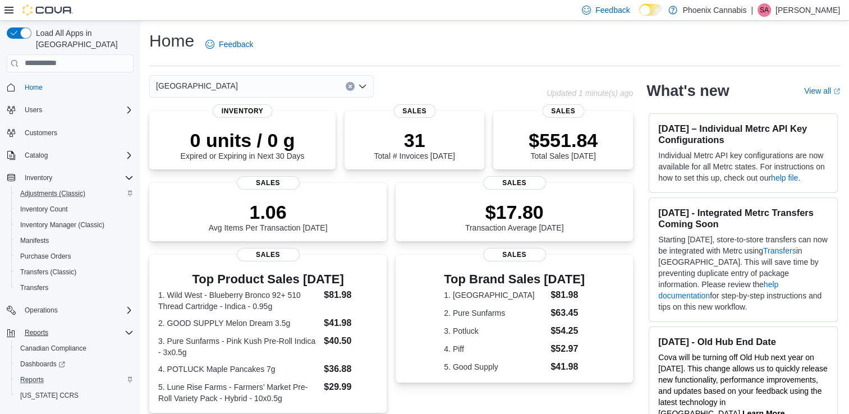
click at [348, 86] on icon "Clear input" at bounding box center [350, 86] width 4 height 4
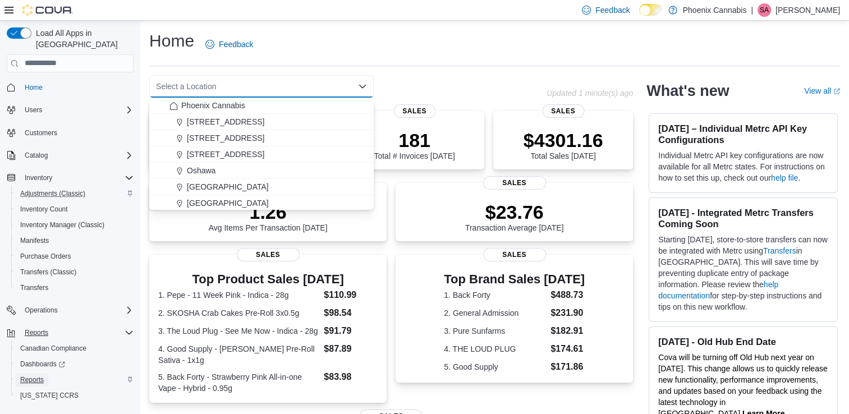
click at [30, 375] on span "Reports" at bounding box center [32, 379] width 24 height 9
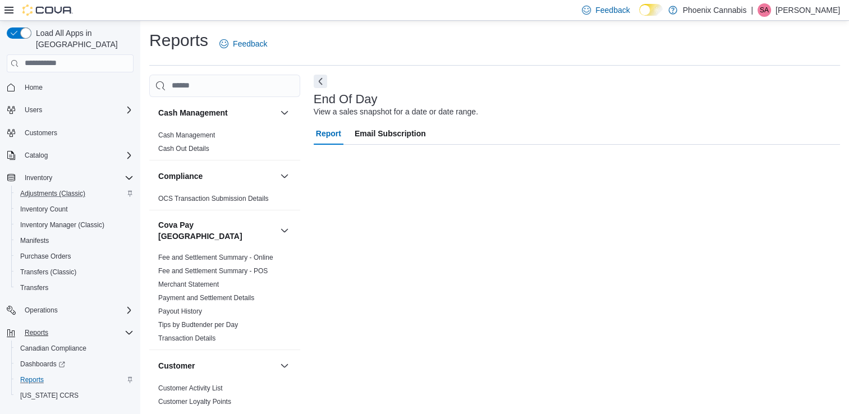
scroll to position [3, 0]
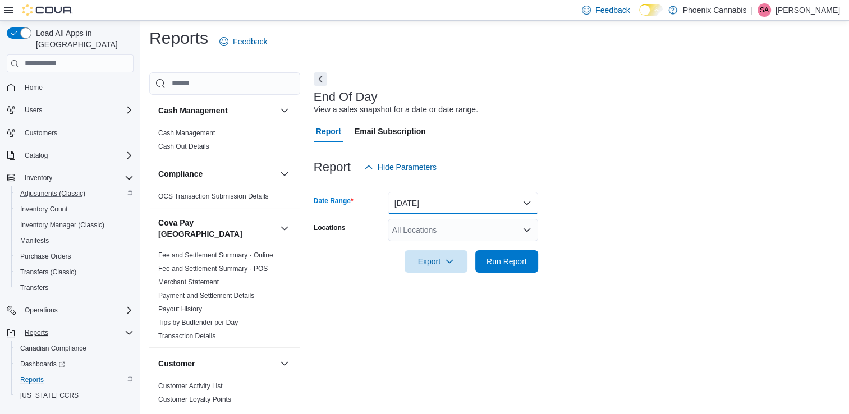
click at [491, 204] on button "Today" at bounding box center [463, 203] width 150 height 22
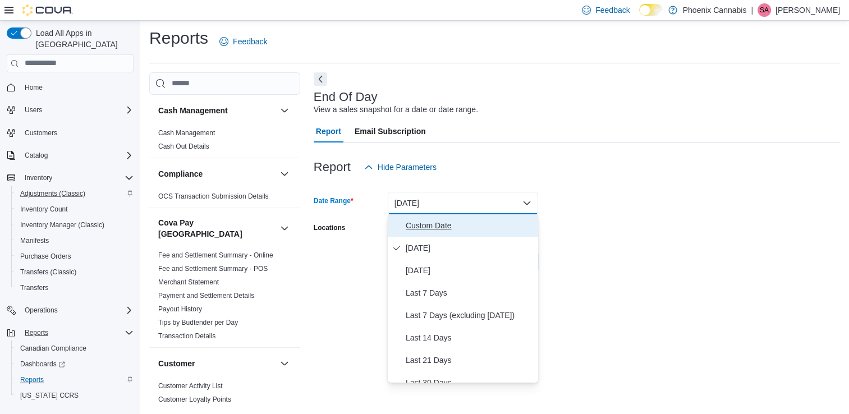
click at [435, 228] on span "Custom Date" at bounding box center [470, 225] width 128 height 13
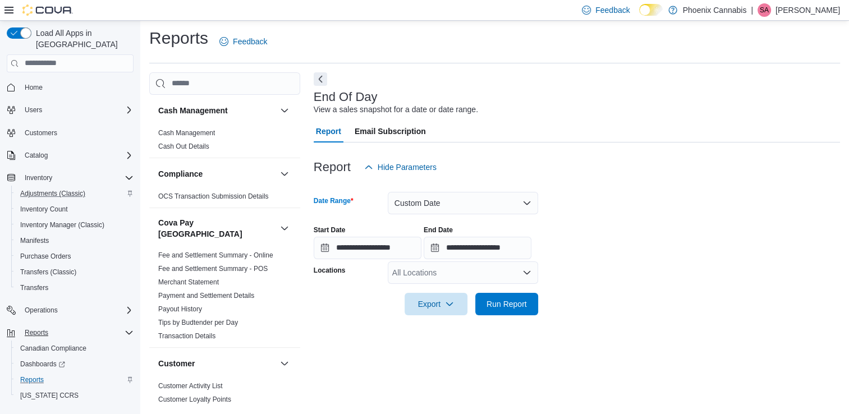
click at [447, 276] on div "All Locations" at bounding box center [463, 272] width 150 height 22
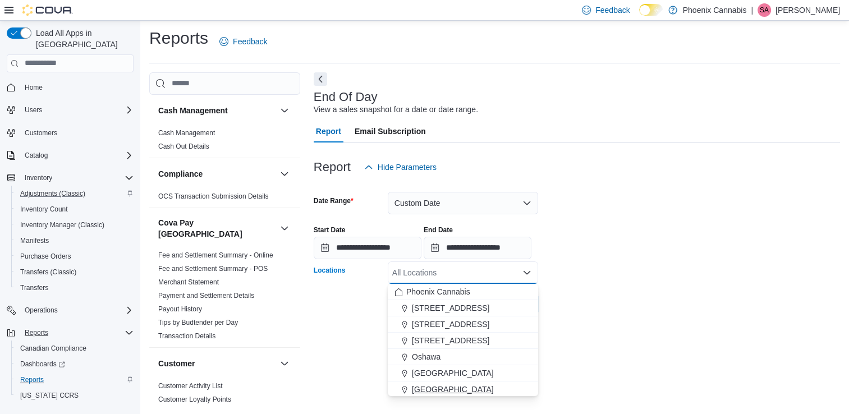
click at [441, 389] on span "[GEOGRAPHIC_DATA]" at bounding box center [453, 389] width 82 height 11
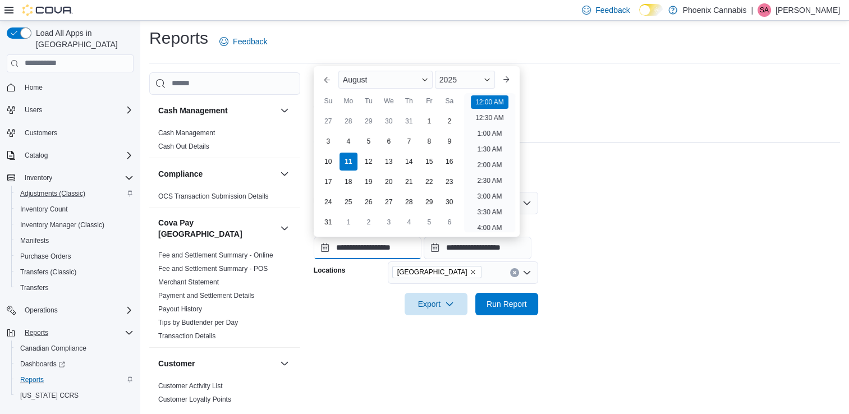
click at [403, 248] on input "**********" at bounding box center [368, 248] width 108 height 22
click at [428, 118] on div "1" at bounding box center [429, 121] width 20 height 20
type input "**********"
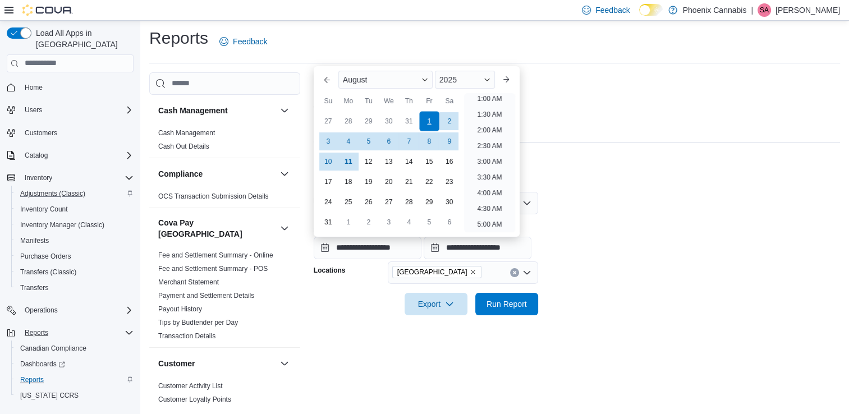
scroll to position [2, 0]
click at [598, 207] on form "**********" at bounding box center [577, 246] width 526 height 137
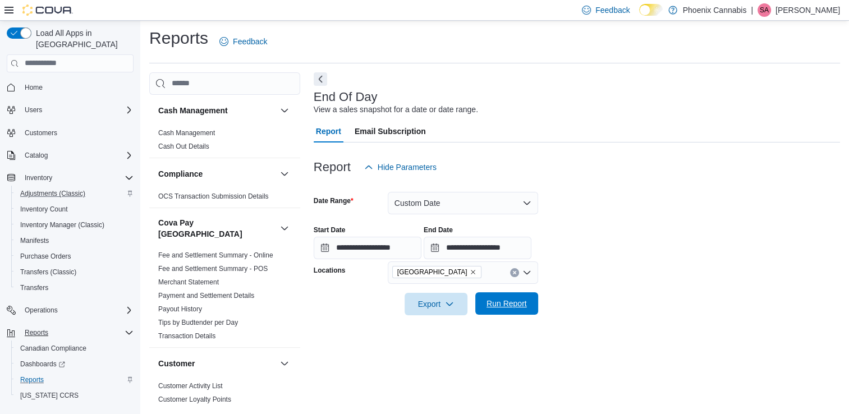
click at [501, 310] on span "Run Report" at bounding box center [506, 303] width 49 height 22
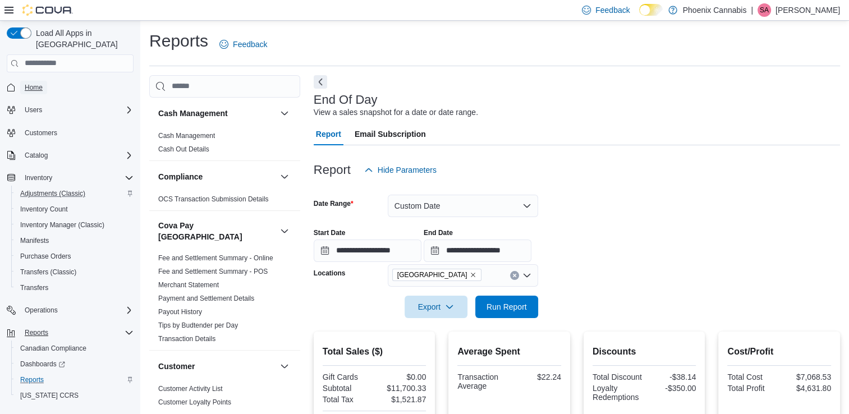
click at [38, 83] on span "Home" at bounding box center [34, 87] width 18 height 9
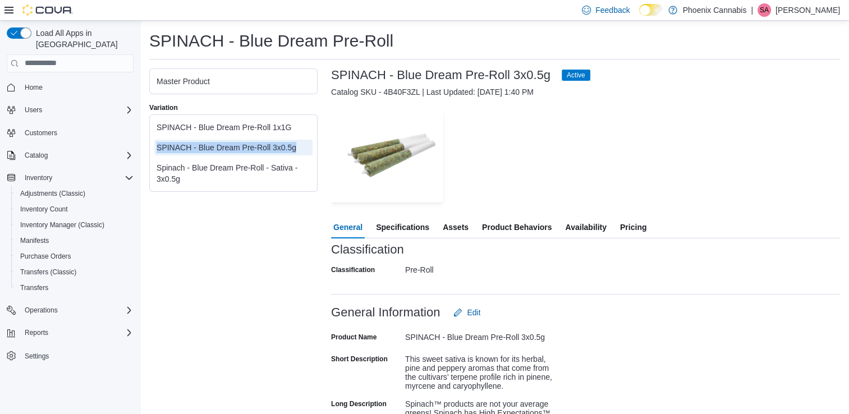
drag, startPoint x: 299, startPoint y: 148, endPoint x: 157, endPoint y: 152, distance: 142.6
click at [157, 152] on div "SPINACH - Blue Dream Pre-Roll 3x0.5g" at bounding box center [234, 147] width 154 height 11
drag, startPoint x: 157, startPoint y: 152, endPoint x: 169, endPoint y: 146, distance: 13.6
copy div "SPINACH - Blue Dream Pre-Roll 3x0.5g"
click at [47, 189] on span "Adjustments (Classic)" at bounding box center [52, 193] width 65 height 9
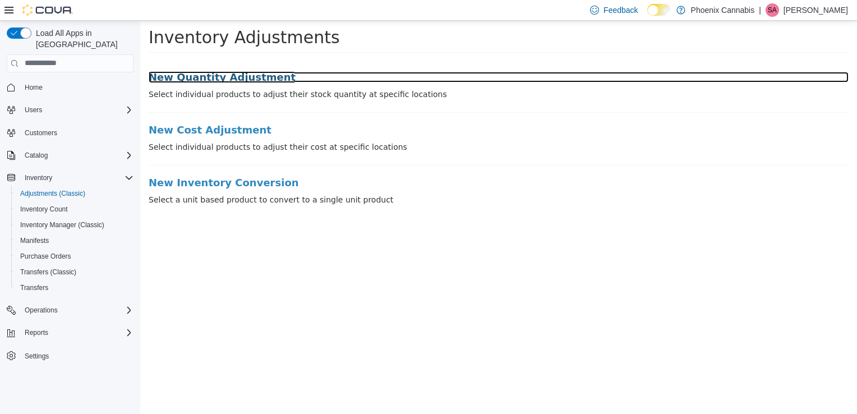
click at [227, 76] on h3 "New Quantity Adjustment" at bounding box center [499, 76] width 700 height 11
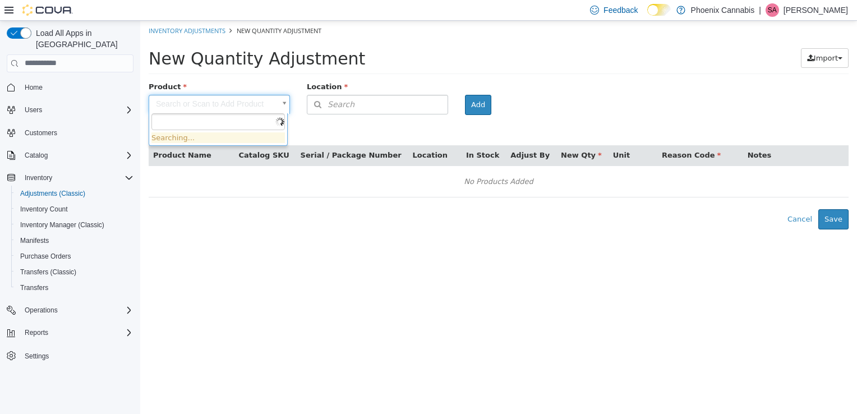
click at [255, 107] on body "× Inventory Adjustments New Quantity Adjustment New Quantity Adjustment Import …" at bounding box center [498, 124] width 717 height 209
click at [247, 120] on input "text" at bounding box center [219, 121] width 134 height 17
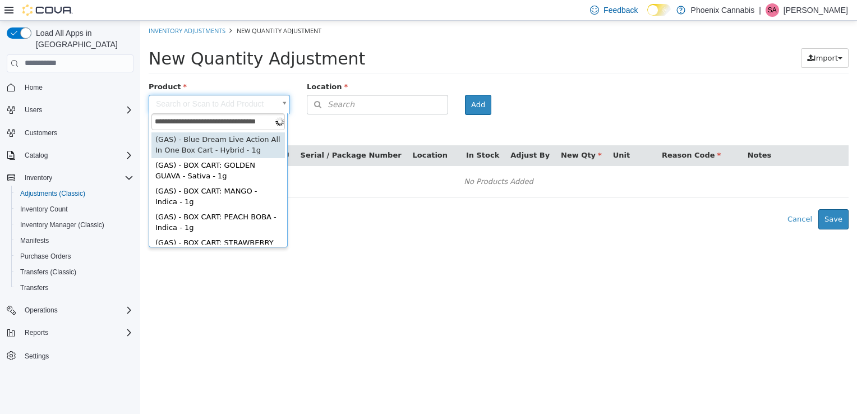
scroll to position [0, 11]
type input "**********"
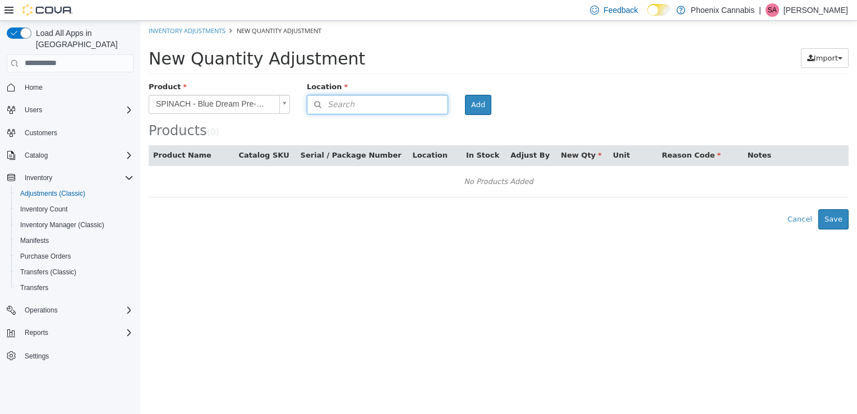
click at [425, 106] on button "Search" at bounding box center [377, 104] width 141 height 20
click at [435, 139] on icon at bounding box center [438, 138] width 7 height 7
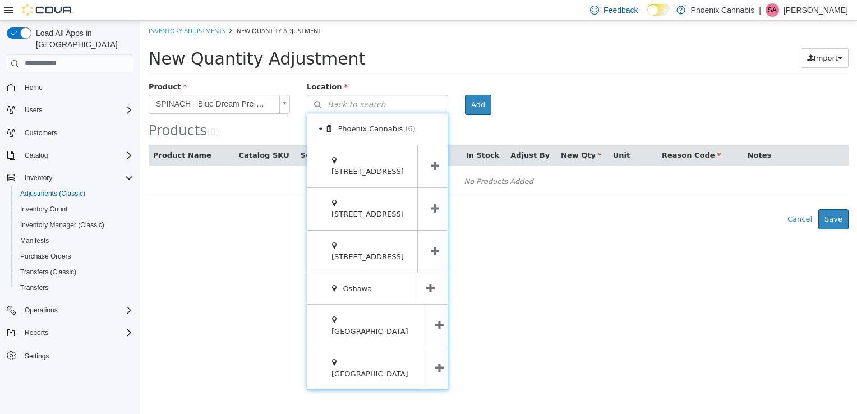
click at [430, 304] on span at bounding box center [439, 325] width 35 height 42
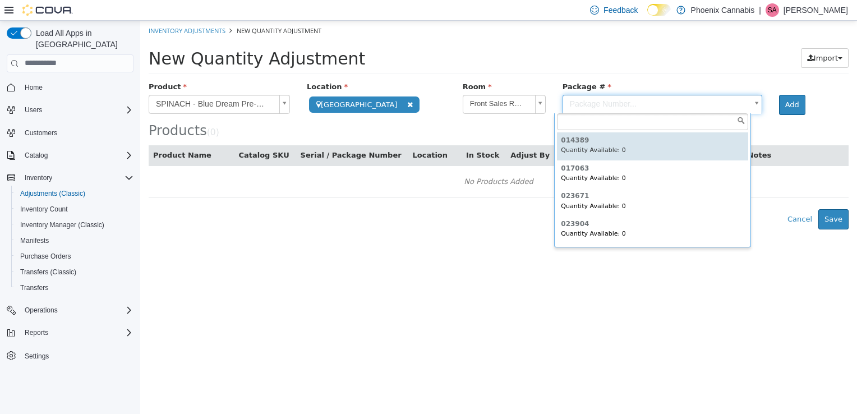
click at [587, 103] on body "**********" at bounding box center [498, 124] width 717 height 209
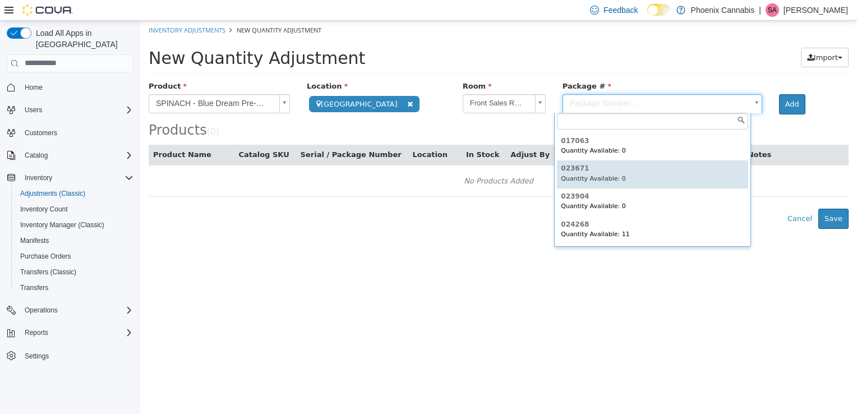
scroll to position [9, 0]
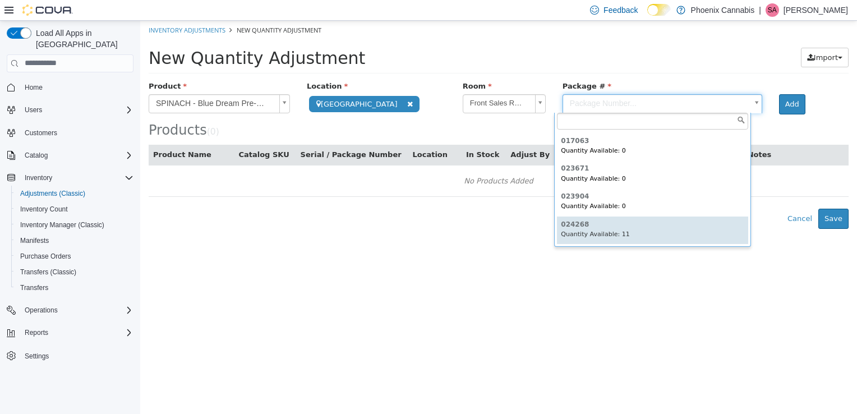
type input "******"
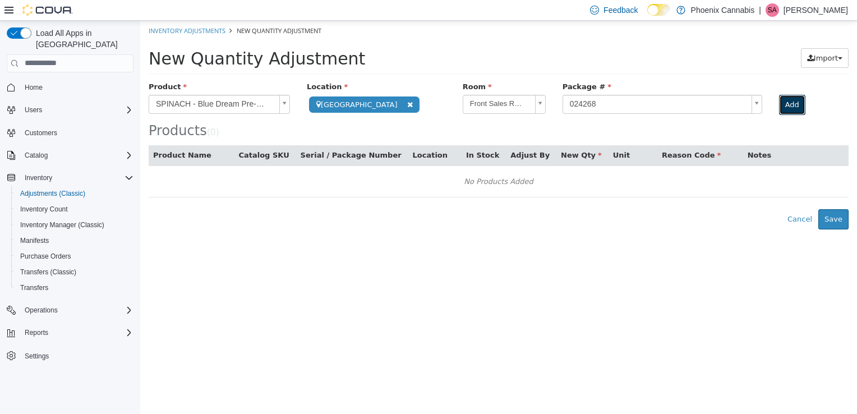
click at [783, 99] on button "Add" at bounding box center [792, 104] width 26 height 20
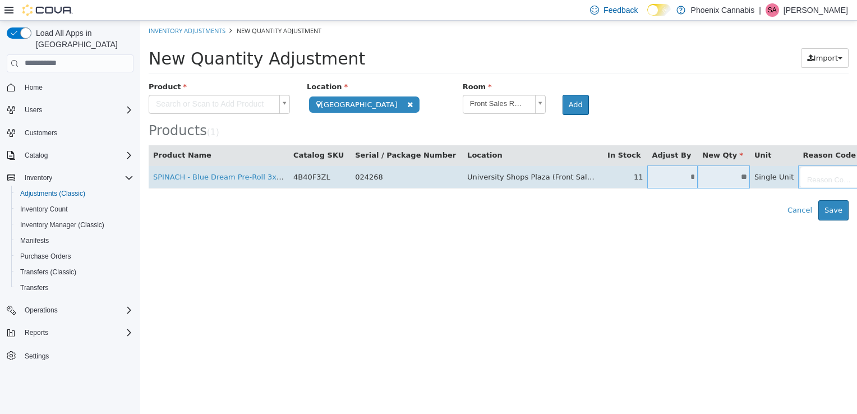
click at [698, 176] on input "**" at bounding box center [724, 176] width 52 height 8
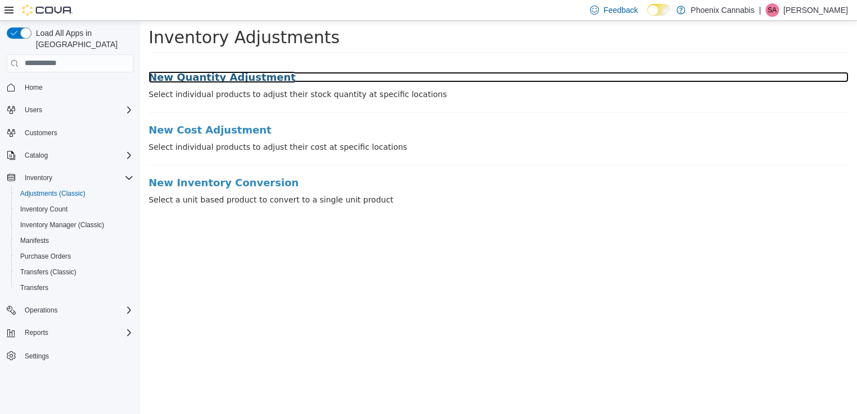
click at [181, 77] on h3 "New Quantity Adjustment" at bounding box center [499, 76] width 700 height 11
click at [230, 75] on h3 "New Quantity Adjustment" at bounding box center [499, 76] width 700 height 11
click at [238, 75] on h3 "New Quantity Adjustment" at bounding box center [499, 76] width 700 height 11
